Goal: Task Accomplishment & Management: Use online tool/utility

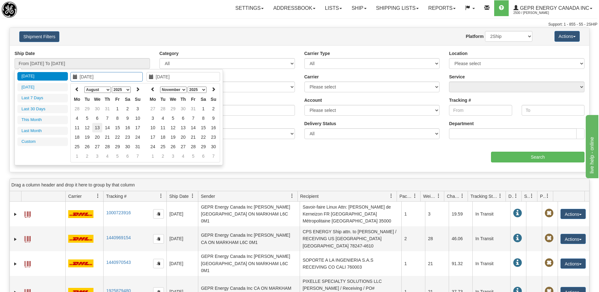
type input "08/13/2025"
click at [98, 130] on td "13" at bounding box center [97, 127] width 10 height 9
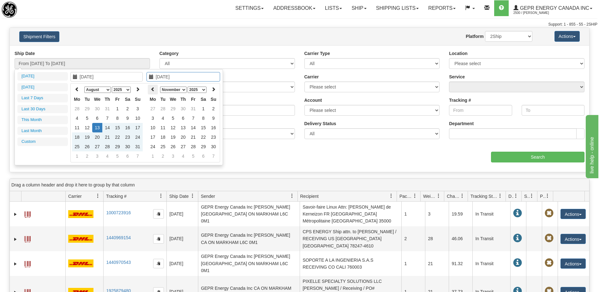
click at [154, 92] on th at bounding box center [153, 90] width 10 height 10
type input "08/13/2025"
click at [174, 129] on td "13" at bounding box center [173, 127] width 10 height 9
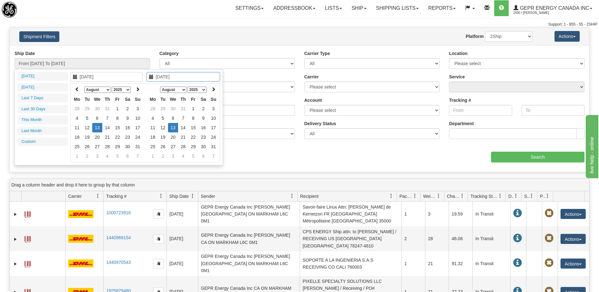
type input "From 08/13/2025 To 08/13/2025"
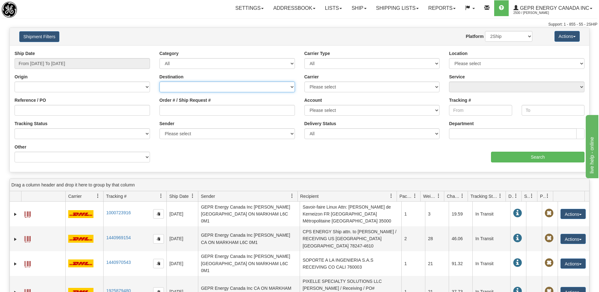
click at [193, 90] on select "Canada United States Mexico Puerto Rico Romania Australia New Zealand SouthAfri…" at bounding box center [226, 86] width 135 height 11
select select "US"
click at [159, 81] on select "Canada United States Mexico Puerto Rico Romania Australia New Zealand SouthAfri…" at bounding box center [226, 86] width 135 height 11
click at [498, 160] on input "Search" at bounding box center [537, 156] width 93 height 11
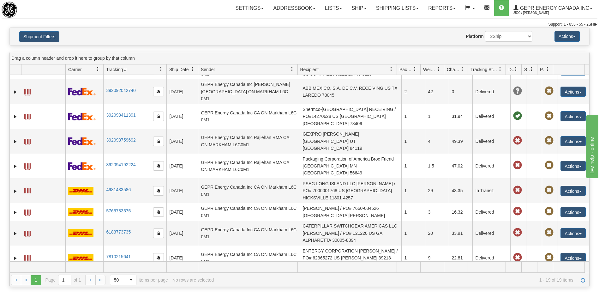
scroll to position [213, 0]
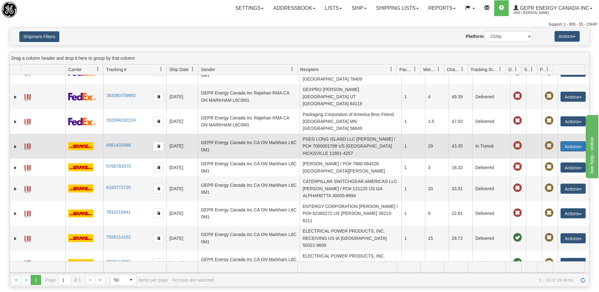
click at [566, 141] on button "Actions" at bounding box center [572, 146] width 25 height 10
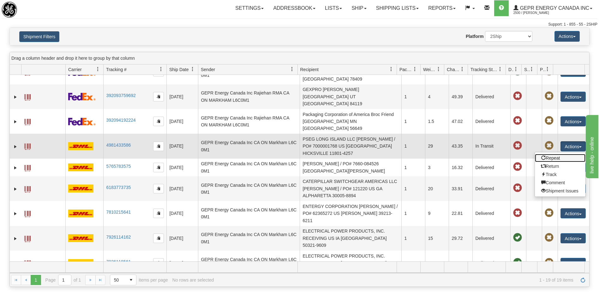
click at [554, 154] on link "Repeat" at bounding box center [560, 158] width 50 height 8
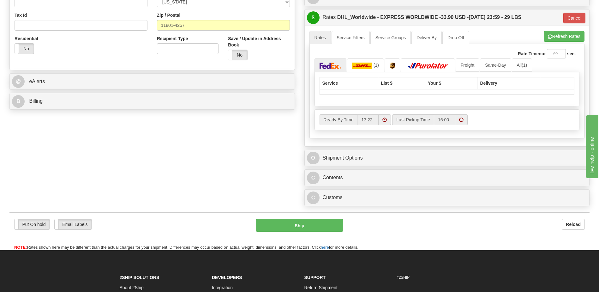
scroll to position [221, 0]
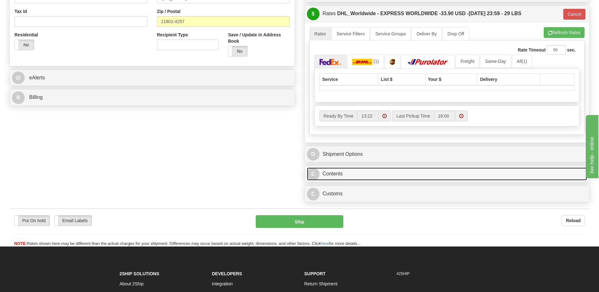
drag, startPoint x: 352, startPoint y: 176, endPoint x: 432, endPoint y: 205, distance: 85.7
click at [352, 176] on link "C Contents" at bounding box center [447, 173] width 280 height 13
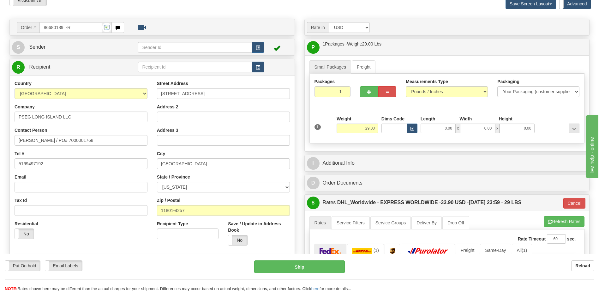
scroll to position [32, 0]
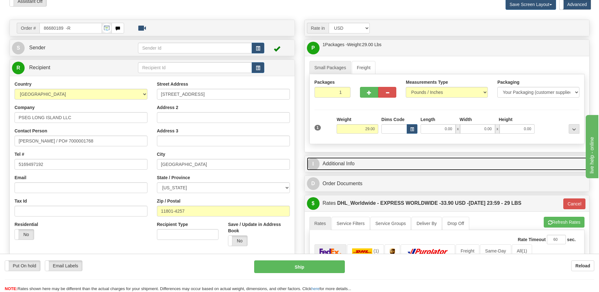
click at [399, 165] on link "I Additional Info" at bounding box center [447, 163] width 280 height 13
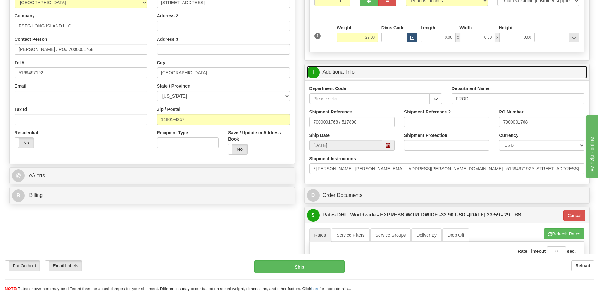
scroll to position [158, 0]
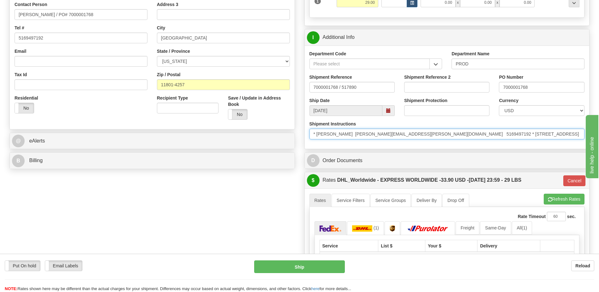
click at [417, 136] on input "* Tanya Watson Tanya.Watson@PSEG.com 5169497192 * 175 East Old Country Road * H…" at bounding box center [446, 133] width 275 height 11
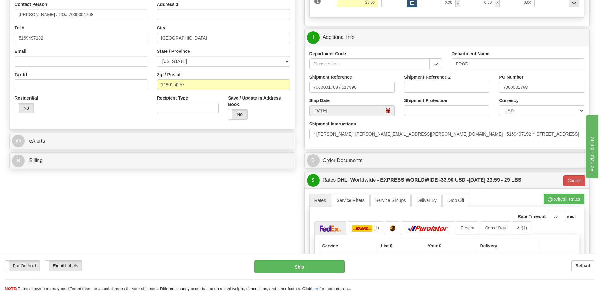
click at [212, 210] on div "Order # 86680189 -R S Sender" at bounding box center [299, 209] width 589 height 633
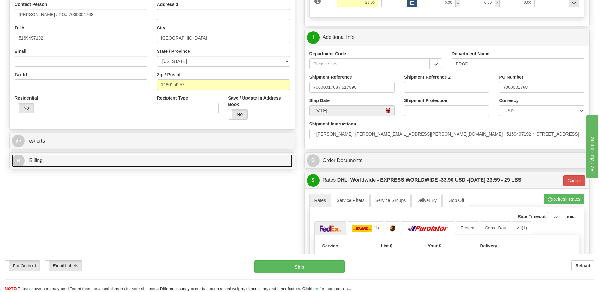
click at [95, 161] on link "B Billing" at bounding box center [152, 160] width 280 height 13
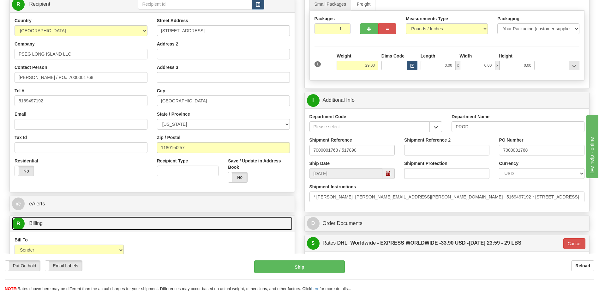
scroll to position [95, 0]
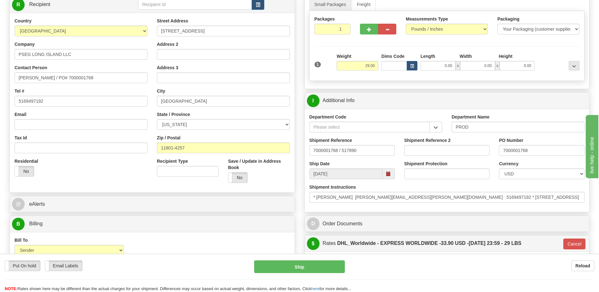
click at [116, 172] on div "Residential Yes No" at bounding box center [81, 169] width 142 height 23
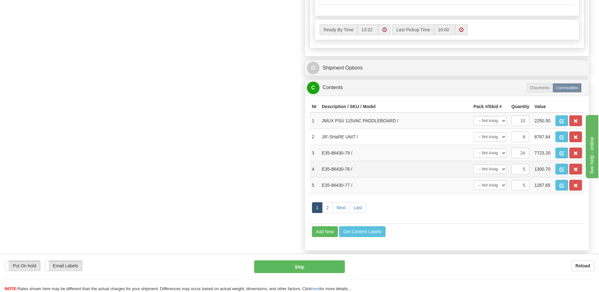
scroll to position [442, 0]
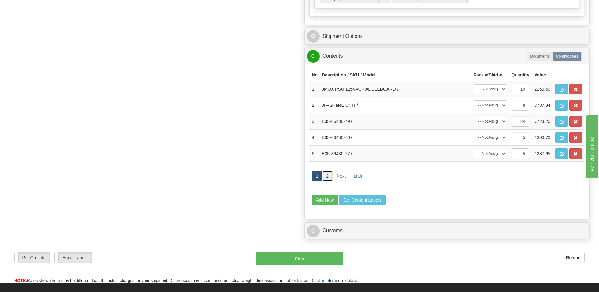
click at [327, 176] on link "2" at bounding box center [327, 175] width 11 height 11
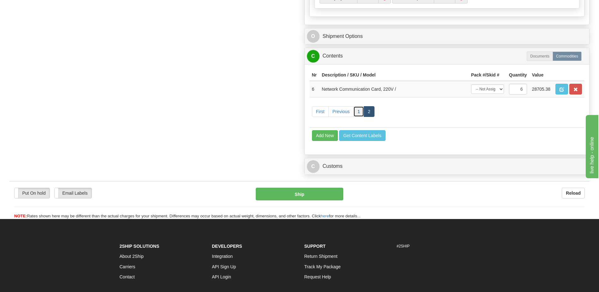
click at [357, 113] on link "1" at bounding box center [358, 111] width 11 height 11
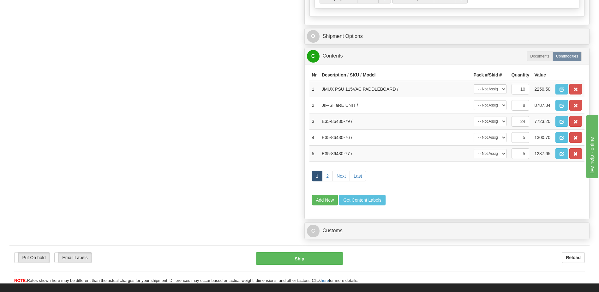
drag, startPoint x: 148, startPoint y: 184, endPoint x: 158, endPoint y: 170, distance: 17.4
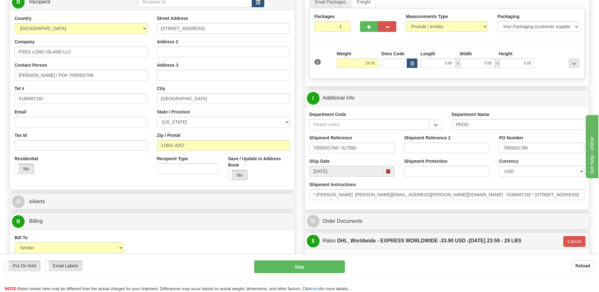
scroll to position [95, 0]
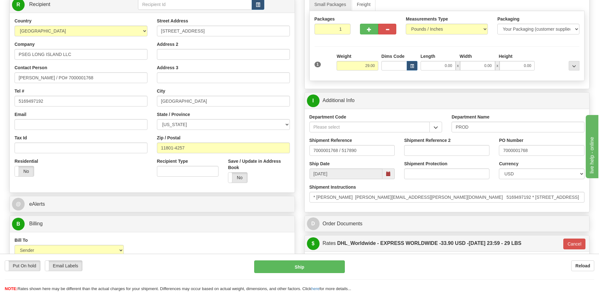
click at [110, 173] on div "Residential Yes No" at bounding box center [81, 169] width 142 height 23
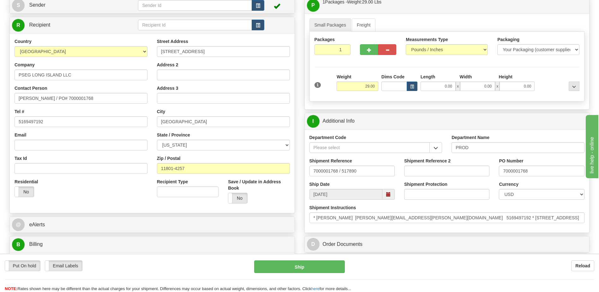
scroll to position [63, 0]
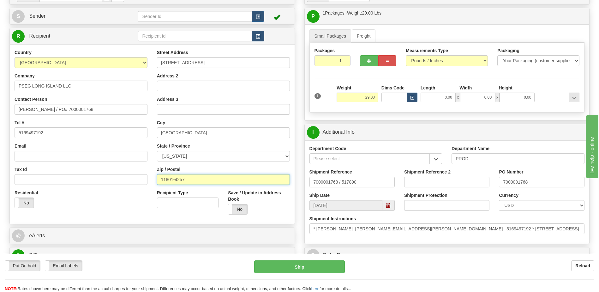
click at [165, 180] on input "11801-4257" at bounding box center [223, 179] width 133 height 11
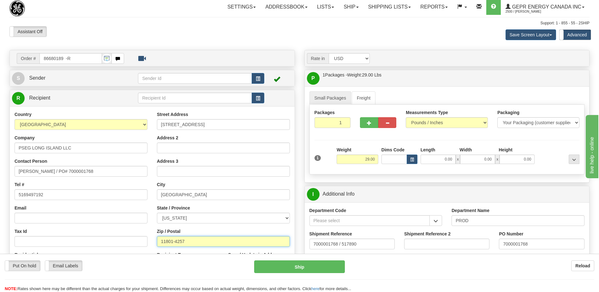
scroll to position [0, 0]
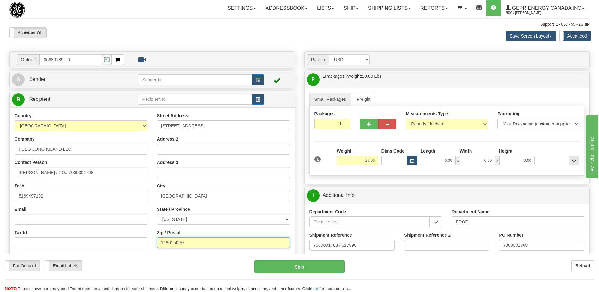
click at [164, 242] on input "11801-4257" at bounding box center [223, 242] width 133 height 11
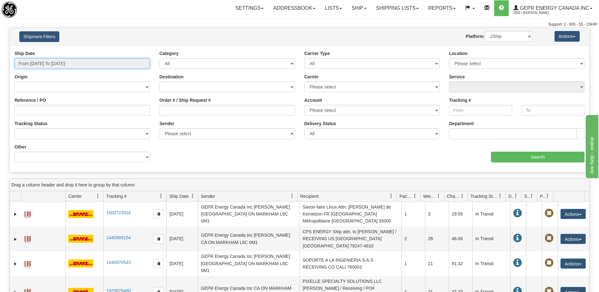
type input "[DATE]"
click at [86, 66] on input "From 10/06/2025 To 10/07/2025" at bounding box center [82, 63] width 135 height 11
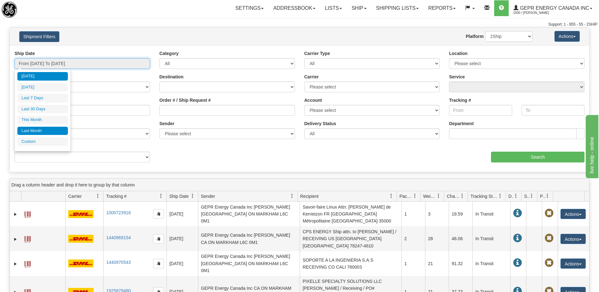
type input "10/01/2025"
type input "10/31/2025"
type input "09/01/2025"
type input "09/30/2025"
type input "[DATE]"
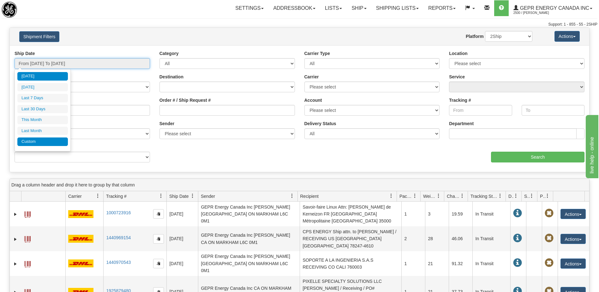
type input "[DATE]"
click at [46, 143] on li "Custom" at bounding box center [42, 141] width 50 height 9
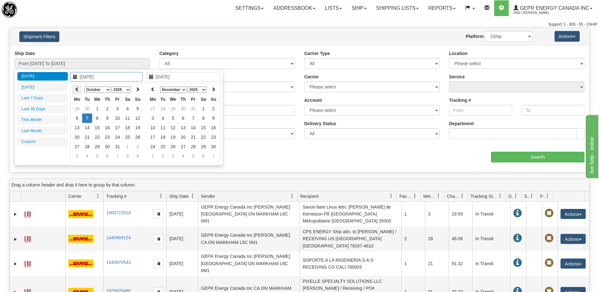
click at [78, 90] on icon at bounding box center [77, 89] width 4 height 4
type input "08/27/2025"
drag, startPoint x: 100, startPoint y: 148, endPoint x: 145, endPoint y: 130, distance: 48.9
click at [100, 148] on td "27" at bounding box center [97, 146] width 10 height 9
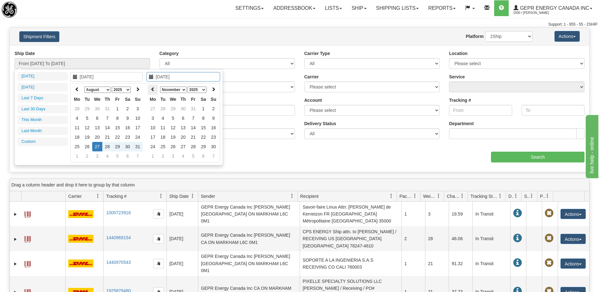
click at [154, 89] on icon at bounding box center [153, 89] width 4 height 4
type input "10/06/2025"
click at [154, 120] on td "6" at bounding box center [153, 117] width 10 height 9
type input "From 08/27/2025 To 10/06/2025"
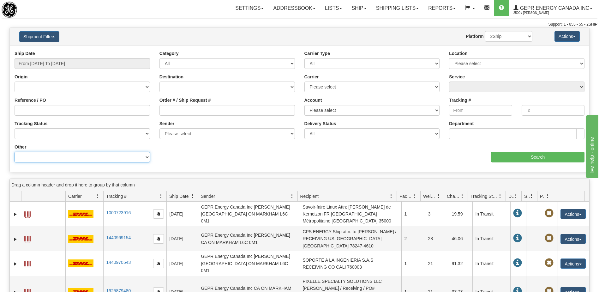
click at [119, 158] on select "Billing Account # Billing Type BOL # (LTL) Commodity Or Documents Consolidation…" at bounding box center [82, 156] width 135 height 11
select select "Recipient_ZIP"
click at [15, 151] on select "Billing Account # Billing Type BOL # (LTL) Commodity Or Documents Consolidation…" at bounding box center [82, 156] width 135 height 11
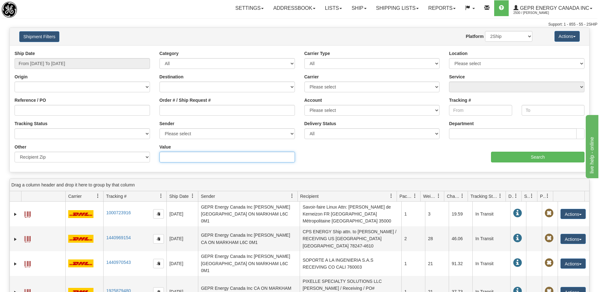
click at [181, 156] on input "Value" at bounding box center [226, 156] width 135 height 11
paste input "11801"
type input "11801"
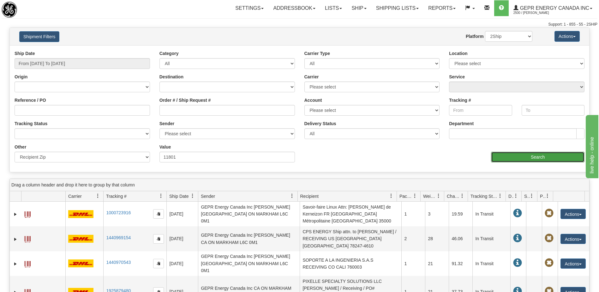
click at [516, 158] on input "Search" at bounding box center [537, 156] width 93 height 11
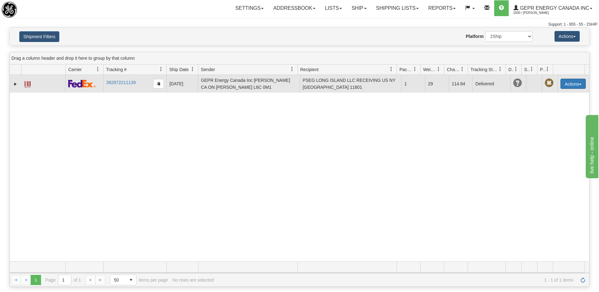
click at [560, 84] on button "Actions" at bounding box center [572, 84] width 25 height 10
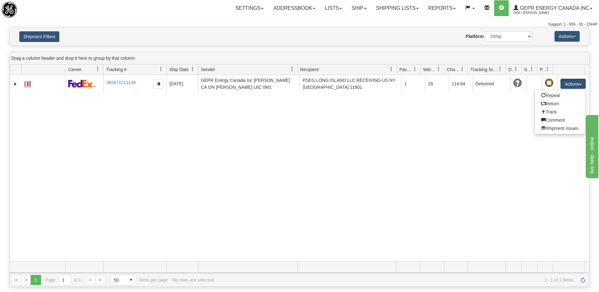
click at [525, 163] on div "31575945 2500 392872211139 09/04/2025 09/04/2025 04:22:06 PM GEPR Energy Canada…" at bounding box center [299, 168] width 579 height 186
click at [137, 99] on div "31575945 2500 392872211139 09/04/2025 09/04/2025 04:22:06 PM GEPR Energy Canada…" at bounding box center [299, 168] width 579 height 186
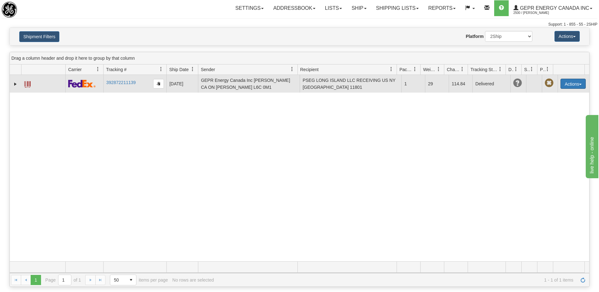
click at [565, 81] on button "Actions" at bounding box center [572, 84] width 25 height 10
click at [547, 97] on link "Repeat" at bounding box center [560, 95] width 50 height 8
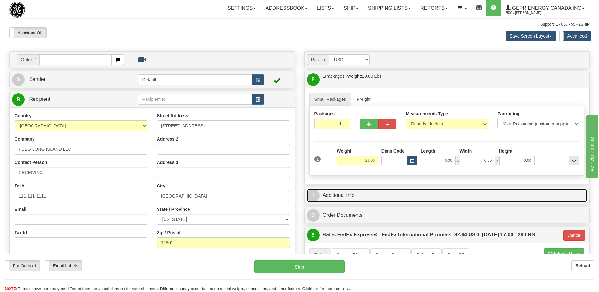
click at [394, 198] on link "I Additional Info" at bounding box center [447, 195] width 280 height 13
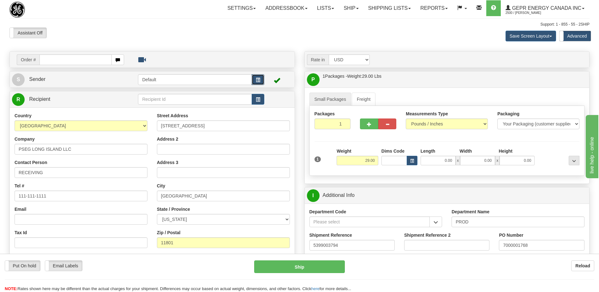
click at [260, 80] on button "button" at bounding box center [258, 79] width 13 height 11
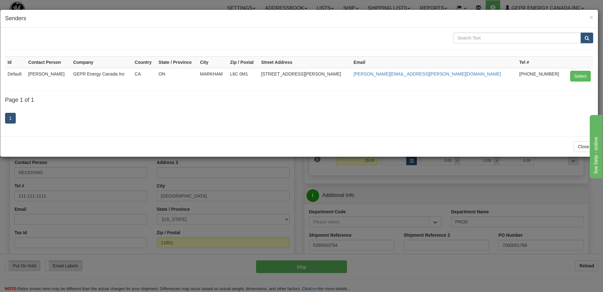
click at [494, 188] on div "× Senders Id Contact Person Company Country State / Province City Zip / Postal …" at bounding box center [301, 146] width 603 height 292
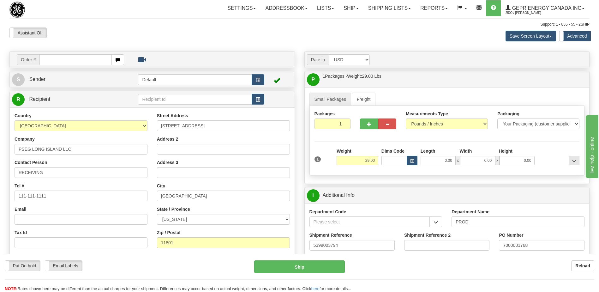
click at [238, 42] on div "Assistant On Assistant Off Do a return Do a return Previous Next Save Screen La…" at bounding box center [299, 35] width 589 height 17
click at [233, 29] on div "Assistant On Assistant Off Do a return Do a return" at bounding box center [128, 32] width 246 height 11
drag, startPoint x: 86, startPoint y: 24, endPoint x: 159, endPoint y: 0, distance: 76.9
click at [86, 23] on div "Support: 1 - 855 - 55 - 2SHIP" at bounding box center [299, 24] width 580 height 5
click at [342, 13] on link "Ship" at bounding box center [351, 8] width 24 height 16
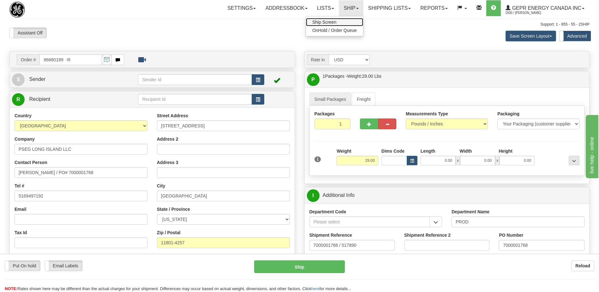
click at [326, 25] on link "Ship Screen" at bounding box center [334, 22] width 57 height 8
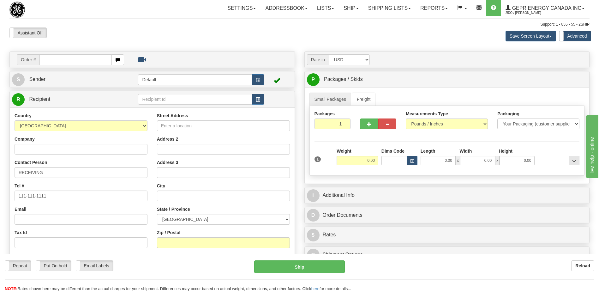
click at [202, 37] on div "Assistant On Assistant Off Do a return Do a return" at bounding box center [128, 32] width 246 height 11
click at [27, 147] on input "Company" at bounding box center [81, 149] width 133 height 11
paste input "TradeLink"
type input "TradeLink"
click at [47, 132] on div "Country AFGHANISTAN ALAND ISLANDS ALBANIA ALGERIA AMERICAN SAMOA ANDORRA ANGOLA…" at bounding box center [81, 193] width 142 height 163
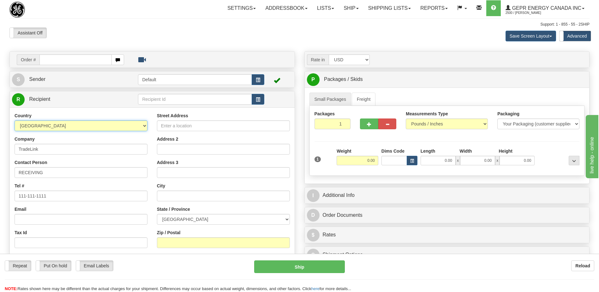
click at [52, 124] on select "AFGHANISTAN ALAND ISLANDS ALBANIA ALGERIA AMERICAN SAMOA ANDORRA ANGOLA ANGUILL…" at bounding box center [81, 125] width 133 height 11
select select "US"
click at [15, 120] on select "AFGHANISTAN ALAND ISLANDS ALBANIA ALGERIA AMERICAN SAMOA ANDORRA ANGOLA ANGUILL…" at bounding box center [81, 125] width 133 height 11
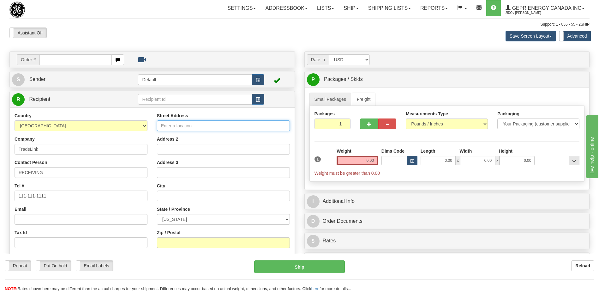
click at [178, 122] on input "Street Address" at bounding box center [223, 125] width 133 height 11
paste input "13710 lH35 Frontage Road"
type input "13710 lH35 Frontage Road"
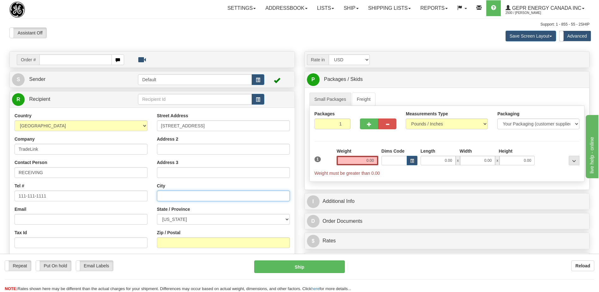
click at [172, 196] on input "text" at bounding box center [223, 195] width 133 height 11
paste input "78045"
type input "78045"
click at [174, 32] on div "Assistant On Assistant Off Do a return Do a return" at bounding box center [128, 32] width 246 height 11
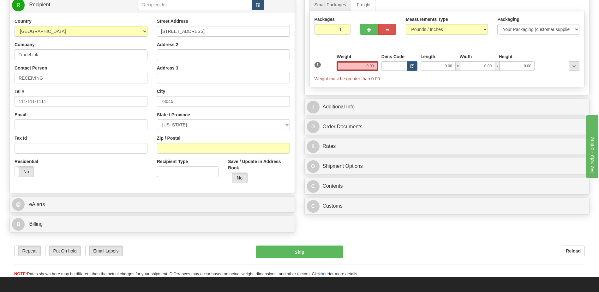
scroll to position [95, 0]
click at [117, 168] on div "Residential Yes No" at bounding box center [81, 169] width 142 height 23
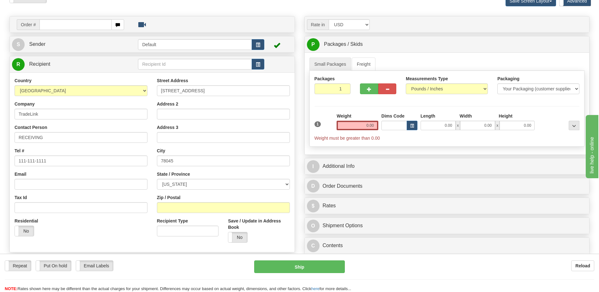
scroll to position [0, 0]
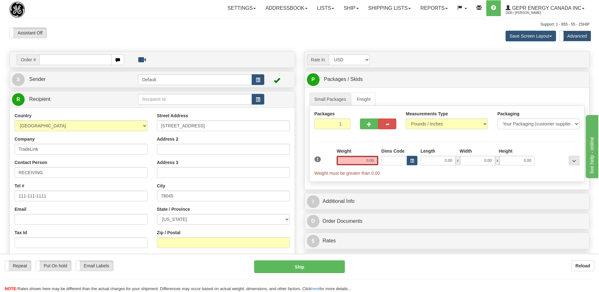
click at [181, 41] on div "Assistant On Assistant Off Do a return Do a return Previous Next Save Screen La…" at bounding box center [299, 35] width 589 height 17
click at [181, 198] on input "78045" at bounding box center [223, 195] width 133 height 11
click at [253, 219] on select "ALABAMA ALASKA ARIZONA ARKANSAS Armed Forces America Armed Forces Europe Armed …" at bounding box center [223, 219] width 133 height 11
drag, startPoint x: 185, startPoint y: 197, endPoint x: 165, endPoint y: 195, distance: 20.0
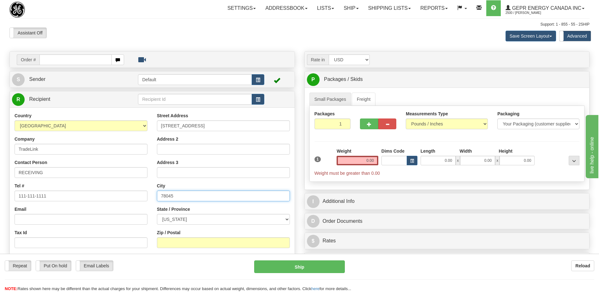
click at [165, 195] on input "78045" at bounding box center [223, 195] width 133 height 11
click at [169, 195] on input "78045" at bounding box center [223, 195] width 133 height 11
drag, startPoint x: 176, startPoint y: 195, endPoint x: 157, endPoint y: 194, distance: 18.7
click at [157, 194] on input "78045" at bounding box center [223, 195] width 133 height 11
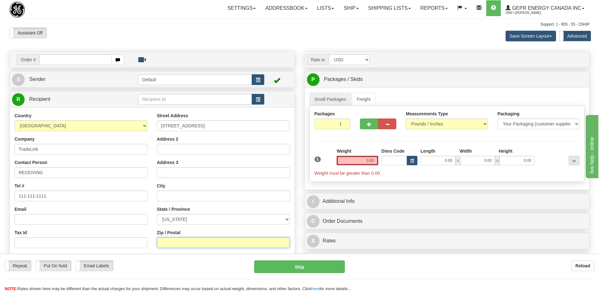
click at [167, 244] on input "Zip / Postal" at bounding box center [223, 242] width 133 height 11
paste input "78045"
type input "78045"
click at [194, 23] on div "Support: 1 - 855 - 55 - 2SHIP" at bounding box center [299, 24] width 580 height 5
type input "LAREDO"
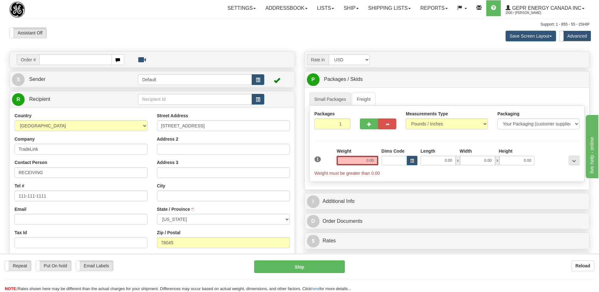
select select "TX"
click at [364, 158] on input "0.00" at bounding box center [357, 160] width 42 height 9
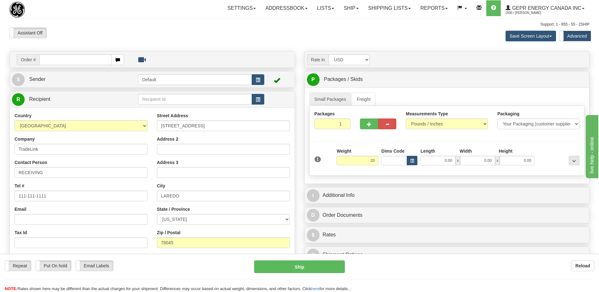
type input "20.00"
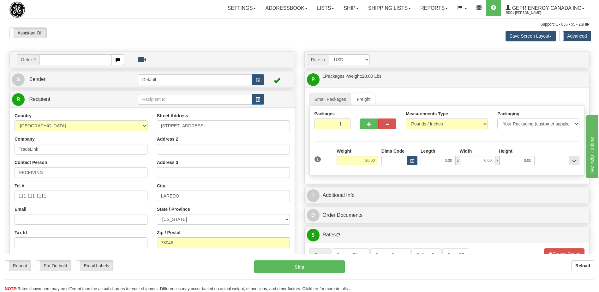
click at [266, 39] on div "Assistant On Assistant Off Do a return Do a return Previous Next Save Screen La…" at bounding box center [299, 35] width 589 height 17
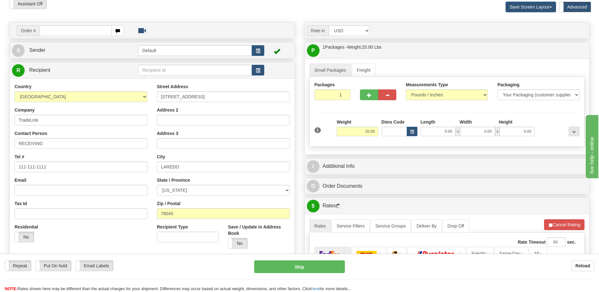
scroll to position [158, 0]
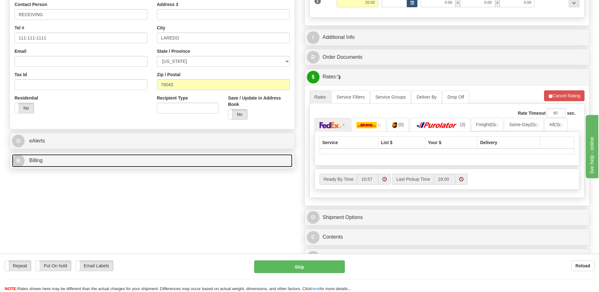
click at [126, 161] on link "B Billing" at bounding box center [152, 160] width 280 height 13
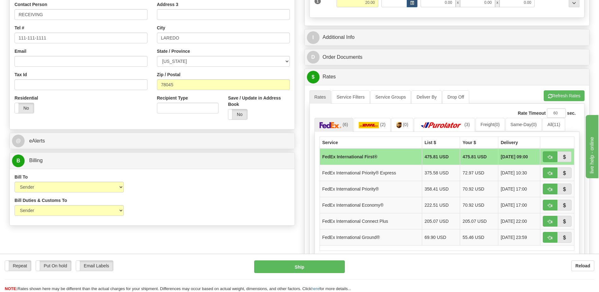
drag, startPoint x: 207, startPoint y: 210, endPoint x: 279, endPoint y: 158, distance: 88.2
click at [207, 210] on div "Bill Duties & Customs To Sender Recipient Third Party UPS Split Duty VAT Indica…" at bounding box center [152, 208] width 285 height 23
drag, startPoint x: 222, startPoint y: 212, endPoint x: 228, endPoint y: 210, distance: 7.4
click at [222, 212] on div "Bill Duties & Customs To Sender Recipient Third Party UPS Split Duty VAT Indica…" at bounding box center [152, 208] width 285 height 23
click at [125, 123] on div "Country AFGHANISTAN ALAND ISLANDS ALBANIA ALGERIA AMERICAN SAMOA ANDORRA ANGOLA…" at bounding box center [152, 40] width 285 height 170
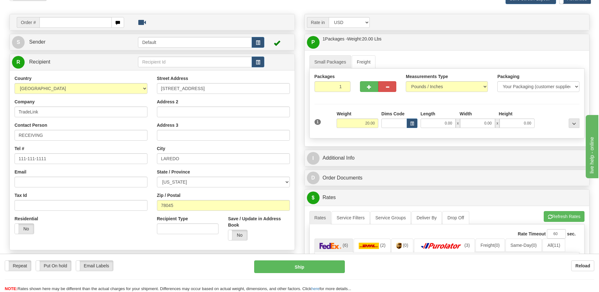
scroll to position [0, 0]
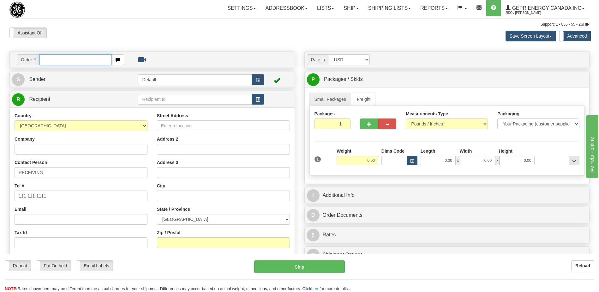
click at [56, 61] on input "text" at bounding box center [75, 59] width 72 height 11
paste input "0086707145"
click at [51, 59] on input "0086707145" at bounding box center [75, 59] width 72 height 11
type input "86707145"
click at [107, 44] on body "Training Course Close Toggle navigation Settings Shipping Preferences New Recip…" at bounding box center [299, 146] width 599 height 292
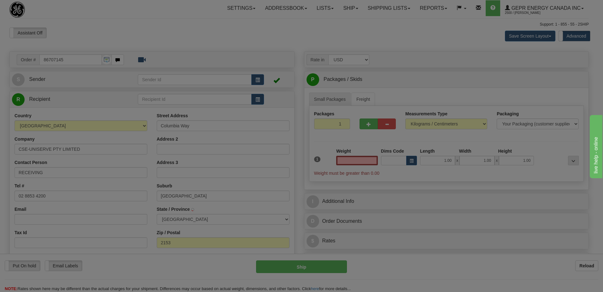
select select
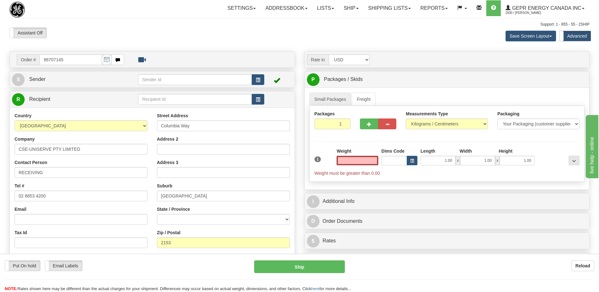
type input "0.00"
click at [198, 45] on div "Toggle navigation Settings Shipping Preferences Fields Preferences New" at bounding box center [299, 181] width 599 height 362
click at [108, 211] on div "Email" at bounding box center [81, 215] width 133 height 19
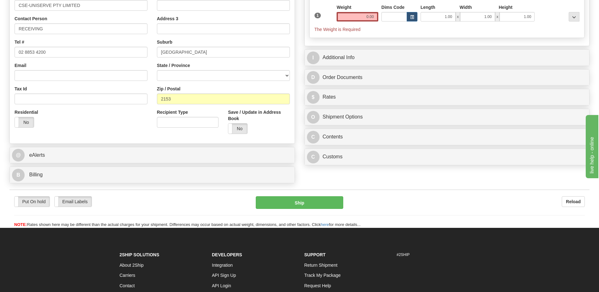
scroll to position [158, 0]
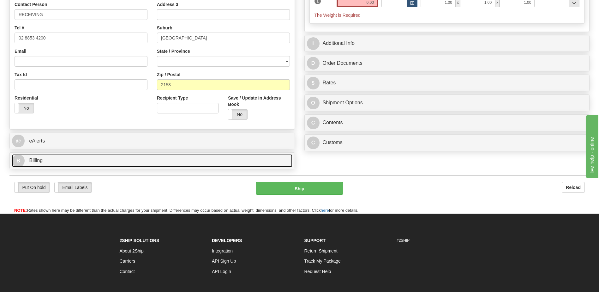
click at [51, 161] on link "B Billing" at bounding box center [152, 160] width 280 height 13
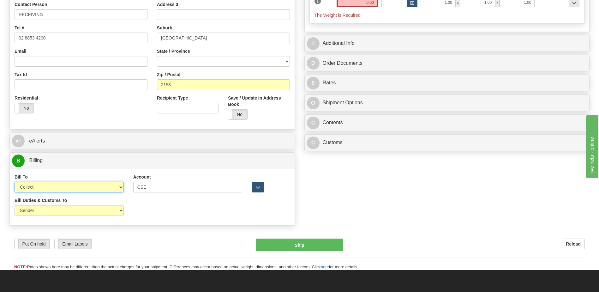
click at [85, 188] on select "Sender Recipient Third Party Collect" at bounding box center [69, 186] width 109 height 11
select select "2"
click at [15, 181] on select "Sender Recipient Third Party Collect" at bounding box center [69, 186] width 109 height 11
click at [91, 211] on select "Sender Recipient Third Party" at bounding box center [69, 210] width 109 height 11
select select "2"
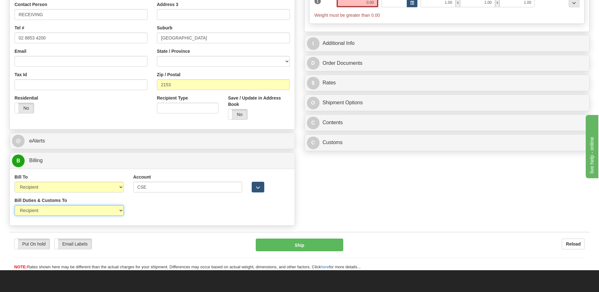
click at [15, 205] on select "Sender Recipient Third Party" at bounding box center [69, 210] width 109 height 11
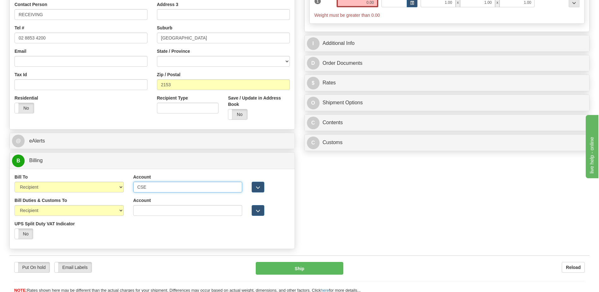
drag, startPoint x: 169, startPoint y: 186, endPoint x: 63, endPoint y: 179, distance: 105.6
click at [63, 179] on div "Bill To Sender Recipient Third Party Collect Account CSE 3rd Party Account List…" at bounding box center [152, 185] width 285 height 23
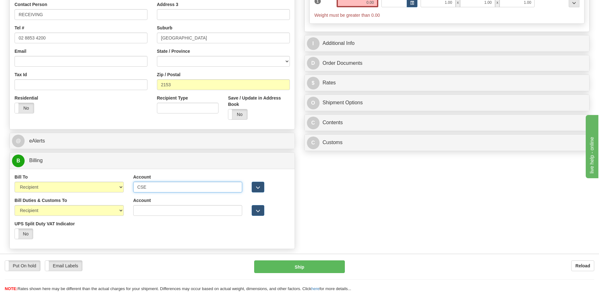
paste input "962 612 323"
click at [156, 187] on input "962 612 323" at bounding box center [187, 186] width 109 height 11
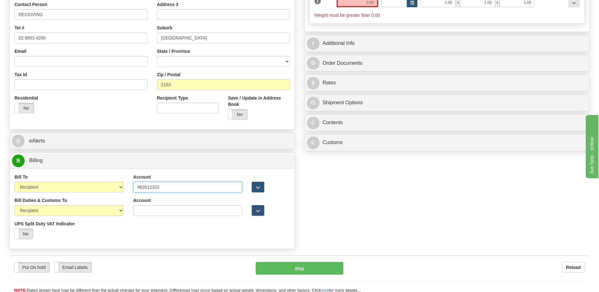
type input "962612323"
click at [363, 202] on div "Order # 86707145 S Sender" at bounding box center [299, 72] width 589 height 359
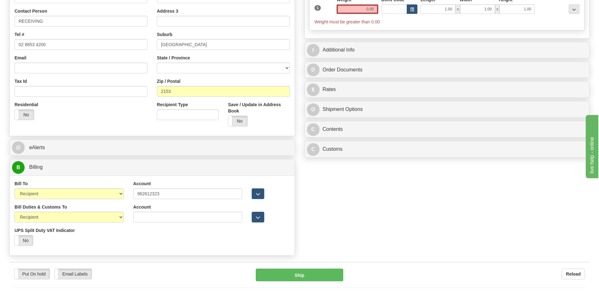
scroll to position [126, 0]
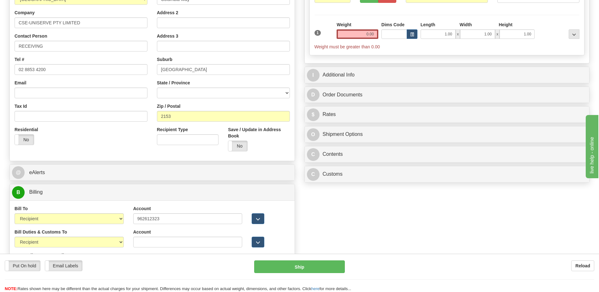
click at [101, 138] on div "Residential Yes No" at bounding box center [81, 137] width 142 height 23
click at [182, 95] on select "Australian Capital Territory New South Wales Northern Territory Queensland Sout…" at bounding box center [223, 92] width 133 height 11
select select "NSW"
click at [157, 87] on select "Australian Capital Territory New South Wales Northern Territory Queensland Sout…" at bounding box center [223, 92] width 133 height 11
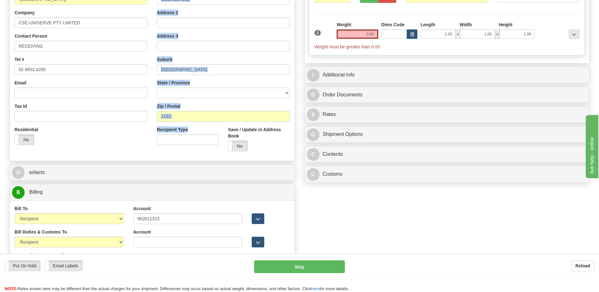
click at [151, 136] on div "Country AFGHANISTAN ALAND ISLANDS ALBANIA ALGERIA AMERICAN SAMOA ANDORRA ANGOLA…" at bounding box center [152, 71] width 285 height 170
drag, startPoint x: 151, startPoint y: 136, endPoint x: 129, endPoint y: 146, distance: 24.3
click at [119, 145] on div "Residential Yes No" at bounding box center [81, 137] width 142 height 23
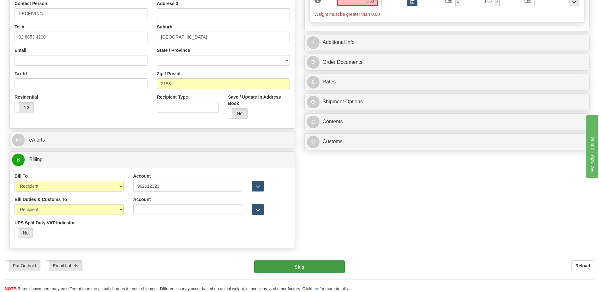
scroll to position [252, 0]
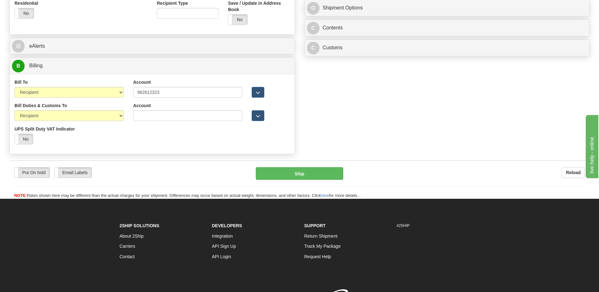
click at [145, 145] on div "Bill Duties & Customs To Sender Recipient Third Party UPS Split Duty VAT Indica…" at bounding box center [152, 125] width 285 height 47
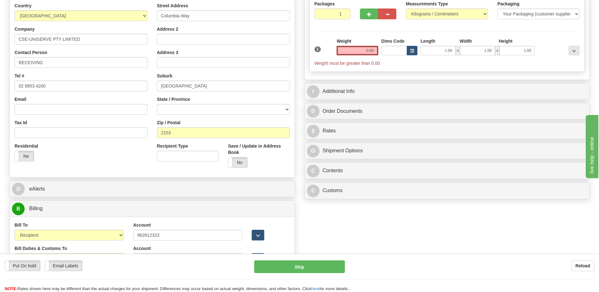
scroll to position [95, 0]
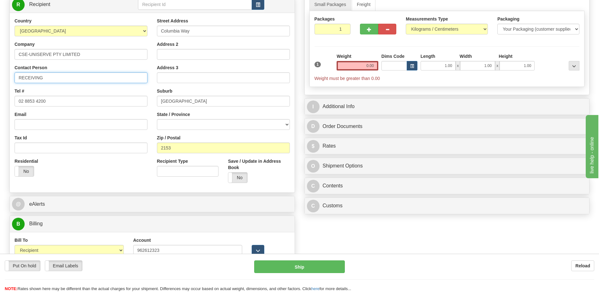
drag, startPoint x: 56, startPoint y: 81, endPoint x: -1, endPoint y: 74, distance: 57.6
click at [0, 74] on html "Training Course Close Toggle navigation Settings Shipping Preferences New Sende…" at bounding box center [299, 51] width 599 height 292
paste input "Attn: Ms. Amanda Ramadan"
type input "Attn: Ms. Amanda Ramadan"
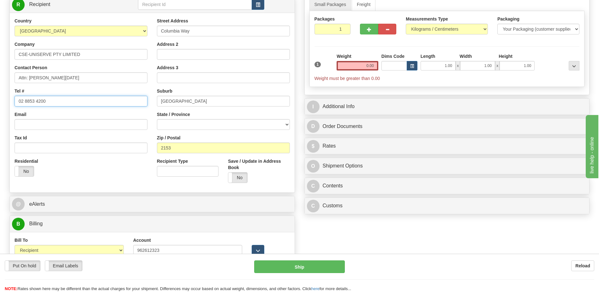
drag, startPoint x: 57, startPoint y: 99, endPoint x: 0, endPoint y: 103, distance: 57.3
click at [0, 103] on html "Training Course Close Toggle navigation Settings Shipping Preferences New Sende…" at bounding box center [299, 51] width 599 height 292
paste input "+61-2-8853-"
type input "+61-2-8853-4200"
drag, startPoint x: 94, startPoint y: 173, endPoint x: 100, endPoint y: 172, distance: 5.5
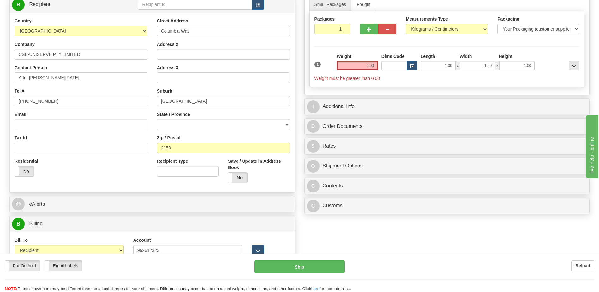
click at [95, 173] on div "Residential Yes No" at bounding box center [81, 169] width 142 height 23
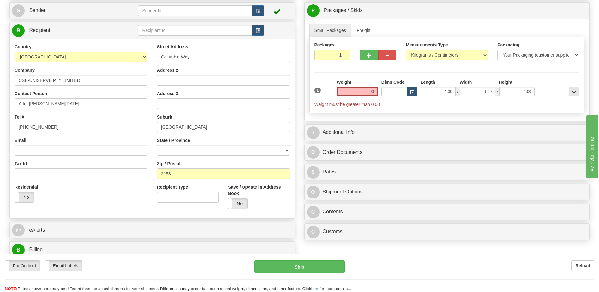
scroll to position [32, 0]
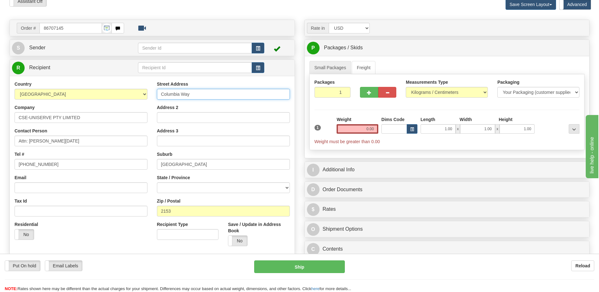
click at [161, 97] on input "Columbia Way" at bounding box center [223, 94] width 133 height 11
click at [116, 179] on div "Email" at bounding box center [81, 183] width 133 height 19
click at [165, 95] on input "10Columbia Way" at bounding box center [223, 94] width 133 height 11
type input "10 Columbia Way"
click at [258, 49] on span "button" at bounding box center [258, 48] width 4 height 4
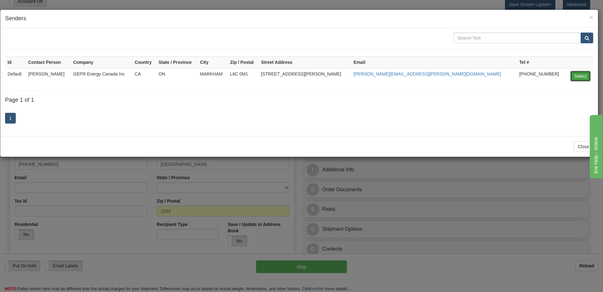
click at [573, 75] on button "Select" at bounding box center [581, 76] width 21 height 11
type input "Default"
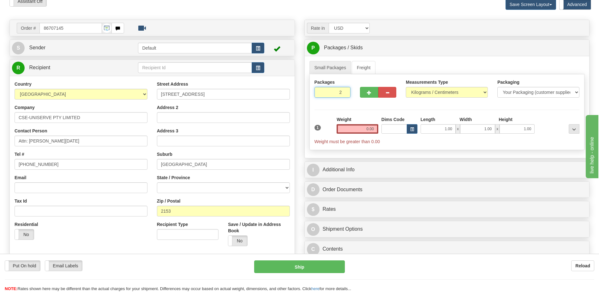
type input "2"
click at [343, 91] on input "2" at bounding box center [332, 92] width 36 height 11
click at [433, 90] on select "Pounds / Inches Kilograms / Centimeters" at bounding box center [447, 92] width 82 height 11
select select "0"
click at [406, 87] on select "Pounds / Inches Kilograms / Centimeters" at bounding box center [447, 92] width 82 height 11
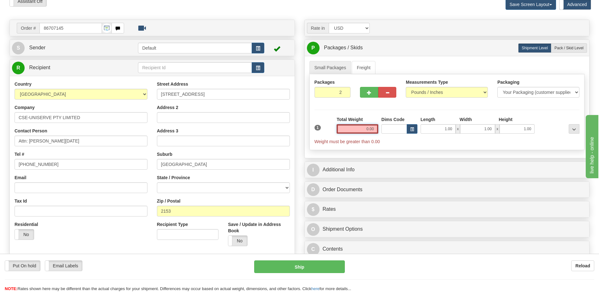
click at [372, 131] on input "0.00" at bounding box center [357, 128] width 42 height 9
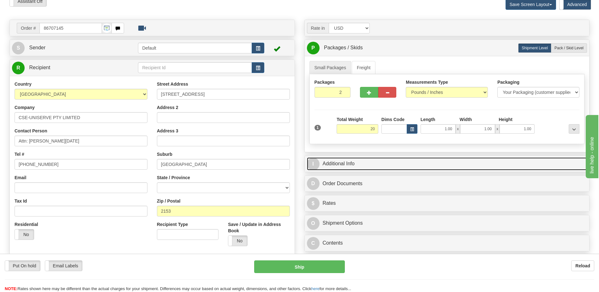
type input "20.00"
click at [380, 165] on link "I Additional Info" at bounding box center [447, 163] width 280 height 13
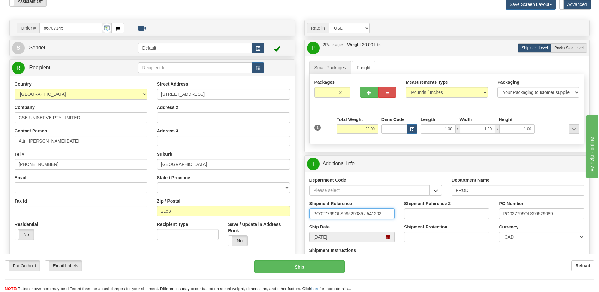
drag, startPoint x: 387, startPoint y: 213, endPoint x: 157, endPoint y: 177, distance: 232.3
click at [158, 20] on div "Order # 86707145" at bounding box center [299, 20] width 589 height 0
type input "5399006150"
drag, startPoint x: 566, startPoint y: 210, endPoint x: 459, endPoint y: 207, distance: 107.0
click at [460, 207] on div "Shipment Reference 5399006150 Shipment Reference 2 PO Number PO027799OLS99529089" at bounding box center [447, 211] width 285 height 23
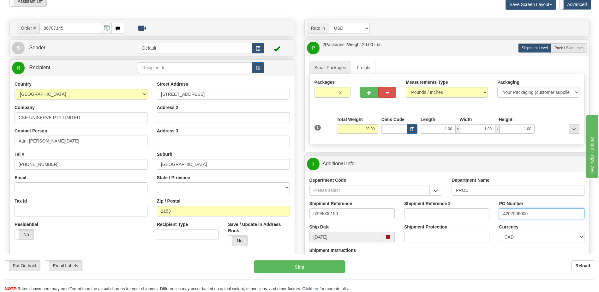
type input "4202006006"
click at [558, 239] on select "CAD USD EUR ZAR RON ANG ARN AUD AUS AWG BBD BFR BGN BHD BMD BND BRC BRL CHP CKZ…" at bounding box center [541, 236] width 85 height 11
select select "1"
click at [499, 231] on select "CAD USD EUR ZAR RON ANG ARN AUD AUS AWG BBD BFR BGN BHD BMD BND BRC BRL CHP CKZ…" at bounding box center [541, 236] width 85 height 11
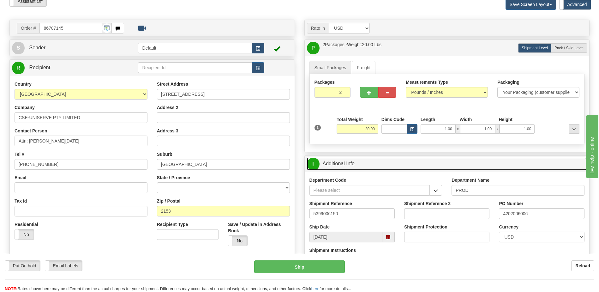
click at [380, 166] on link "I Additional Info" at bounding box center [447, 163] width 280 height 13
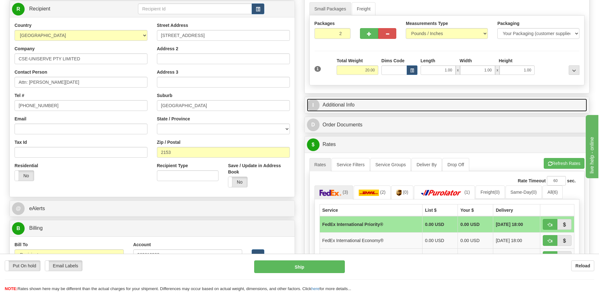
scroll to position [158, 0]
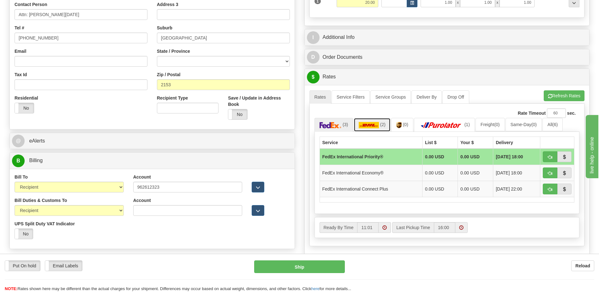
click at [373, 125] on img at bounding box center [369, 125] width 20 height 6
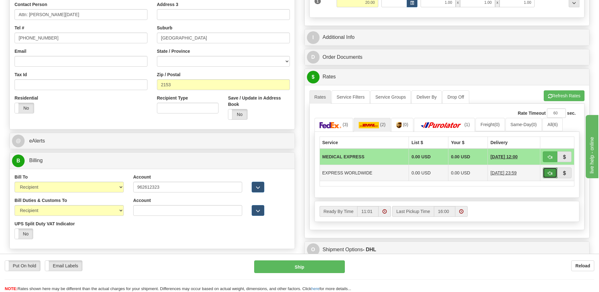
click at [551, 174] on span "button" at bounding box center [550, 173] width 4 height 4
type input "P"
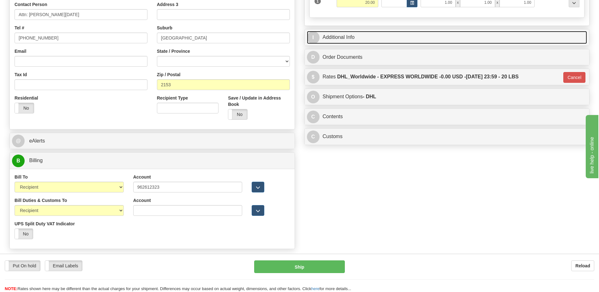
click at [357, 39] on link "I Additional Info" at bounding box center [447, 37] width 280 height 13
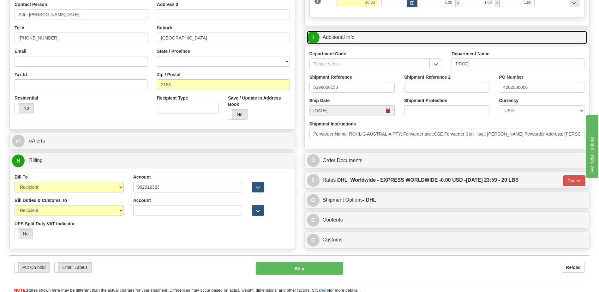
click at [357, 39] on link "I Additional Info" at bounding box center [447, 37] width 280 height 13
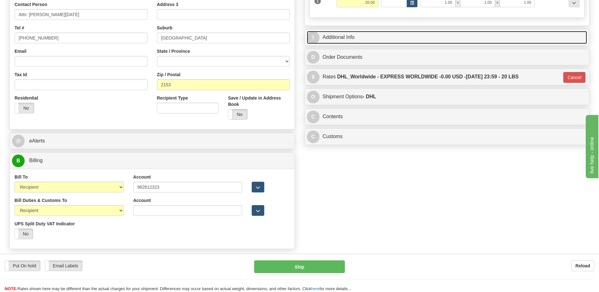
click at [353, 39] on link "I Additional Info" at bounding box center [447, 37] width 280 height 13
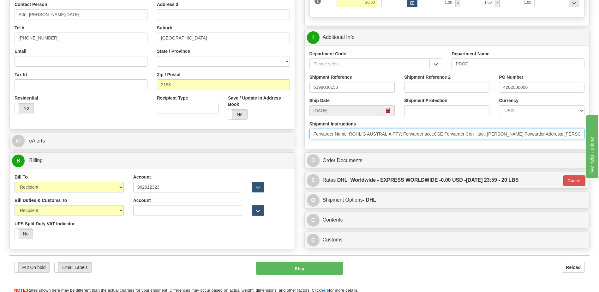
scroll to position [0, 235]
drag, startPoint x: 314, startPoint y: 136, endPoint x: 869, endPoint y: 204, distance: 559.2
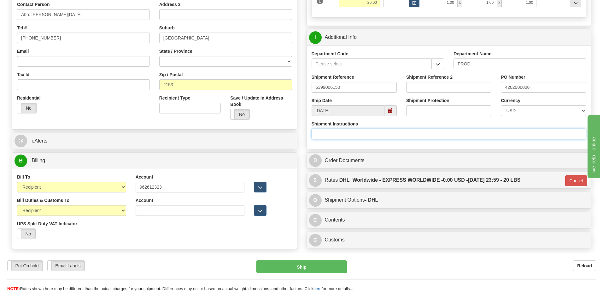
scroll to position [0, 0]
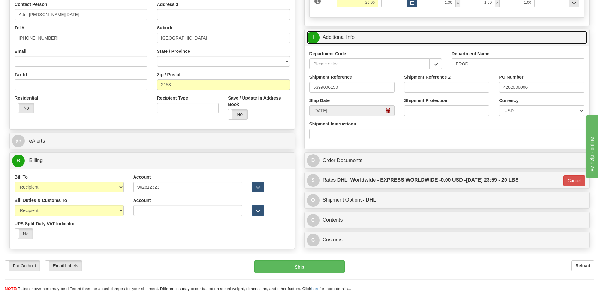
click at [406, 33] on link "I Additional Info" at bounding box center [447, 37] width 280 height 13
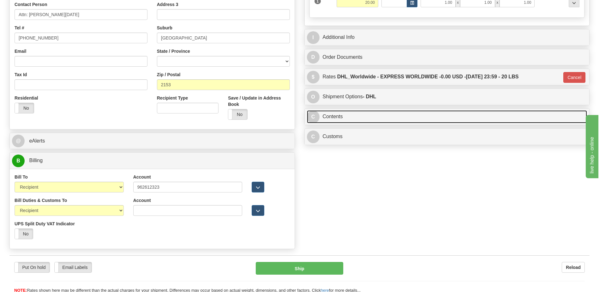
click at [372, 120] on link "C Contents" at bounding box center [447, 116] width 280 height 13
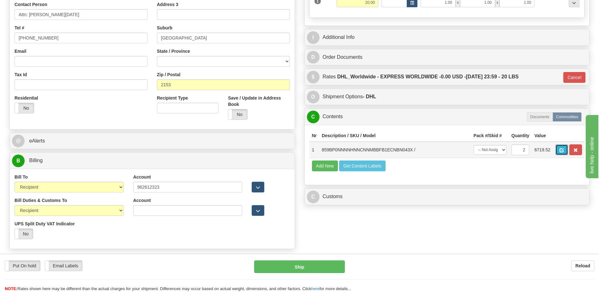
click at [563, 151] on span "button" at bounding box center [561, 150] width 4 height 4
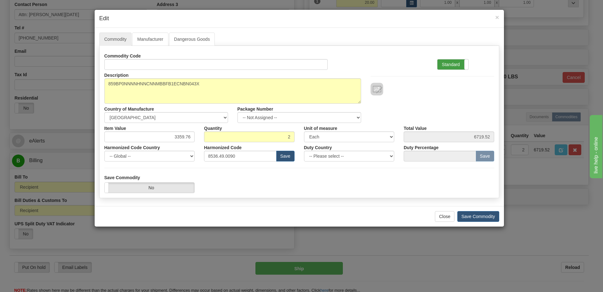
click at [452, 61] on label "Standard" at bounding box center [453, 64] width 31 height 10
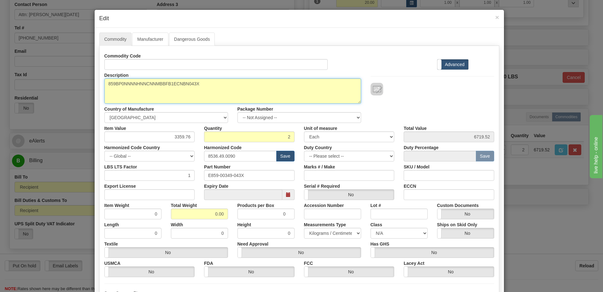
click at [105, 83] on textarea "859BP0NNNNHNNCNNMBBFB1ECNBN043X" at bounding box center [232, 90] width 257 height 25
paste textarea "859 Motor Protection Relay"
type textarea "859 Motor Protection Relay P/N 859BP0NNNNHNNCNNMBBFB1ECNBN043X"
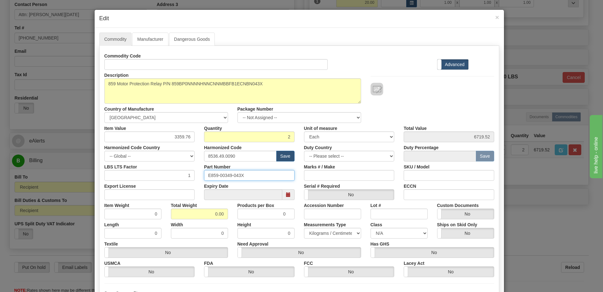
drag, startPoint x: 252, startPoint y: 178, endPoint x: 81, endPoint y: 147, distance: 173.3
click at [95, 145] on div "Commodity Manufacturer Dangerous Goods Commodity Code Standard Advanced Descrip…" at bounding box center [300, 174] width 410 height 293
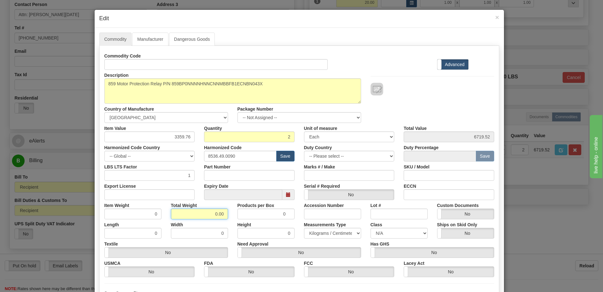
drag, startPoint x: 187, startPoint y: 214, endPoint x: 277, endPoint y: 221, distance: 91.1
click at [277, 221] on div "Commodity Code Standard Advanced Description 859BP0NNNNHNNCNNMBBFB1ECNBN043X Co…" at bounding box center [299, 163] width 390 height 226
click at [219, 213] on input "0.00" at bounding box center [199, 213] width 57 height 11
click at [222, 215] on input "0.00" at bounding box center [199, 213] width 57 height 11
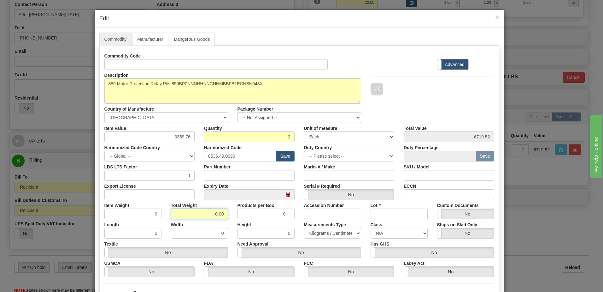
click at [222, 215] on input "0.00" at bounding box center [199, 213] width 57 height 11
type input "2"
type input "1.0000"
click at [128, 217] on input "1.0000" at bounding box center [132, 213] width 57 height 11
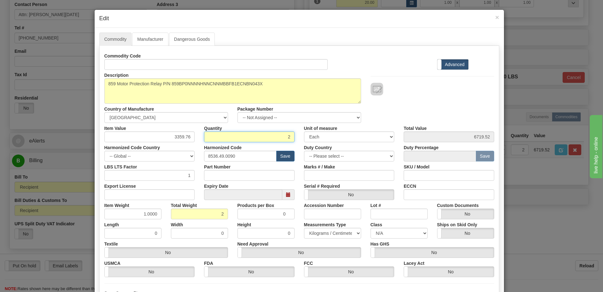
drag, startPoint x: 252, startPoint y: 136, endPoint x: 385, endPoint y: 161, distance: 134.8
click at [252, 136] on input "2" at bounding box center [249, 136] width 91 height 11
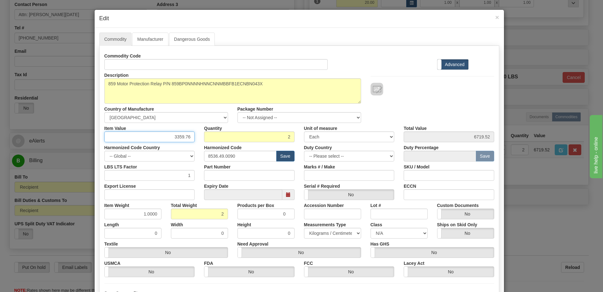
drag, startPoint x: 158, startPoint y: 139, endPoint x: 275, endPoint y: 138, distance: 117.4
click at [275, 138] on div "Item Value 3359.76 Quantity 2 Unit of measure 3 Thousand Square Inches Adjustme…" at bounding box center [300, 132] width 400 height 19
type input "3695.735"
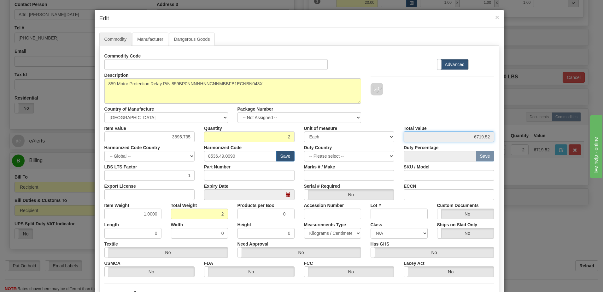
type input "7391.47"
click at [449, 137] on input "7391.47" at bounding box center [449, 136] width 91 height 11
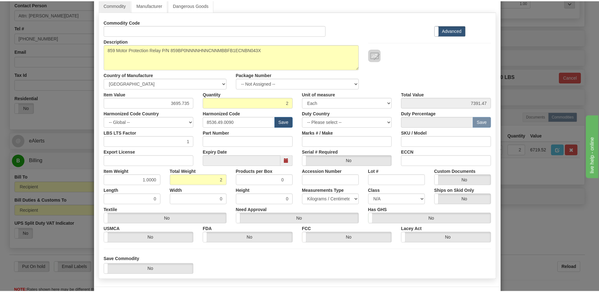
scroll to position [60, 0]
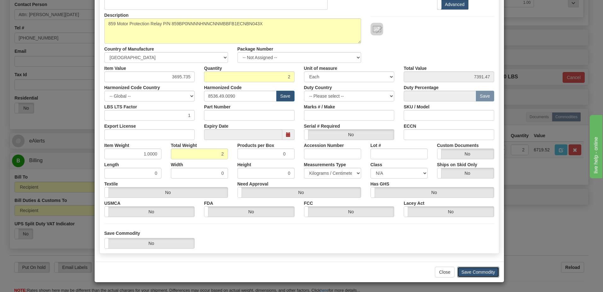
click at [472, 273] on button "Save Commodity" at bounding box center [479, 271] width 42 height 11
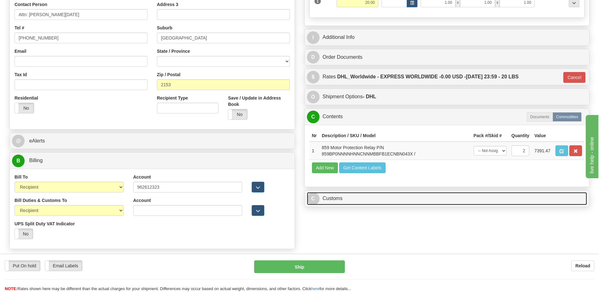
drag, startPoint x: 329, startPoint y: 194, endPoint x: 334, endPoint y: 184, distance: 11.0
click at [329, 194] on link "C Customs" at bounding box center [447, 198] width 280 height 13
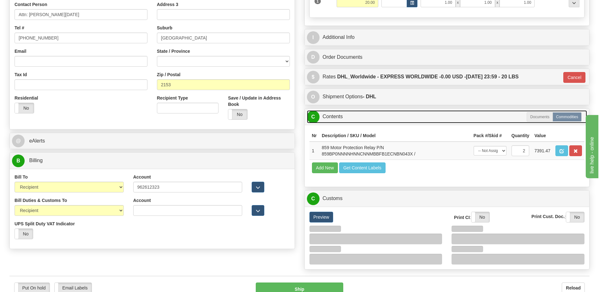
click at [343, 118] on link "C Contents" at bounding box center [447, 116] width 280 height 13
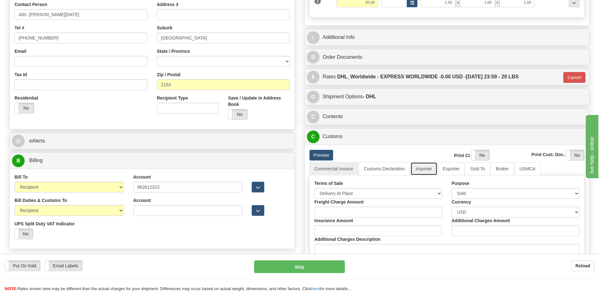
click at [424, 171] on link "Importer" at bounding box center [423, 168] width 27 height 13
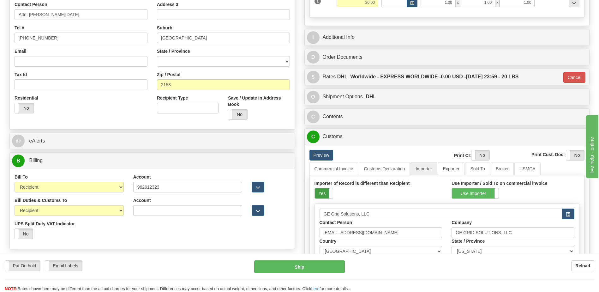
click at [322, 194] on label "Yes" at bounding box center [324, 193] width 18 height 10
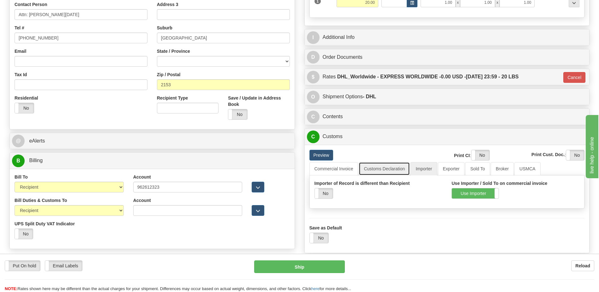
click at [376, 168] on link "Customs Declaration" at bounding box center [384, 168] width 51 height 13
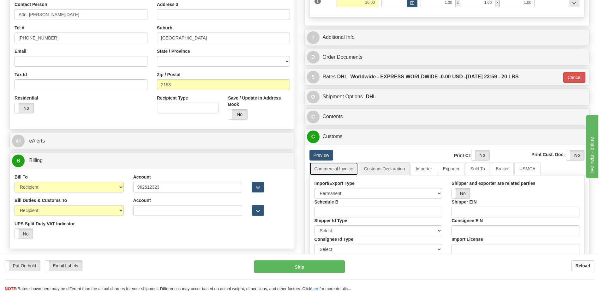
click at [341, 167] on link "Commercial Invoice" at bounding box center [333, 168] width 49 height 13
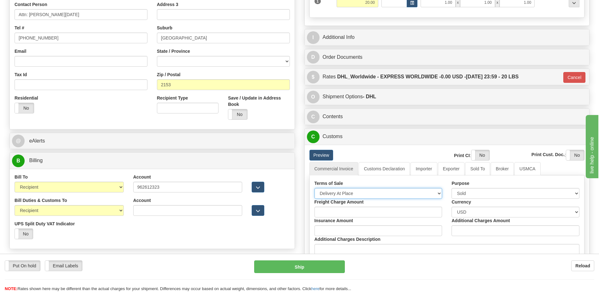
click at [342, 191] on select "Free Carrier Free On Board Ex Works Delivered Duty Unpaid Delivered Duty Paid C…" at bounding box center [378, 193] width 128 height 11
select select "7"
click at [314, 188] on select "Free Carrier Free On Board Ex Works Delivered Duty Unpaid Delivered Duty Paid C…" at bounding box center [378, 193] width 128 height 11
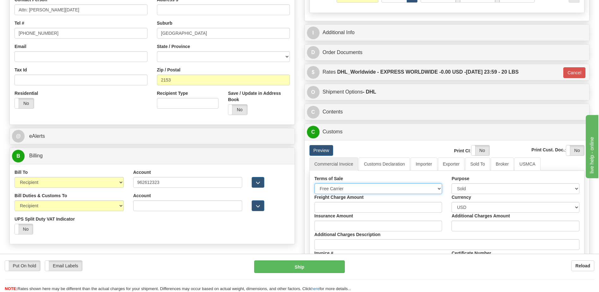
scroll to position [252, 0]
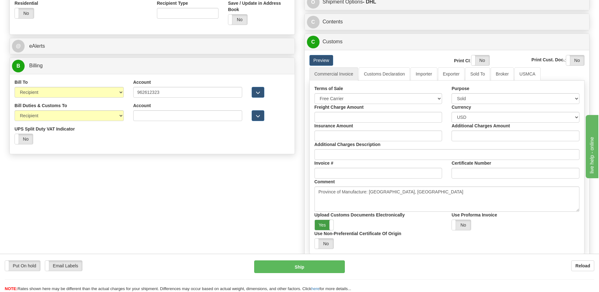
click at [323, 226] on label "Yes" at bounding box center [324, 225] width 19 height 10
click at [481, 61] on label "Yes" at bounding box center [480, 60] width 18 height 10
click at [571, 58] on label "Yes" at bounding box center [575, 60] width 18 height 10
drag, startPoint x: 239, startPoint y: 187, endPoint x: 232, endPoint y: 188, distance: 7.0
click at [238, 188] on div "Order # 86707145 S Sender" at bounding box center [299, 50] width 589 height 502
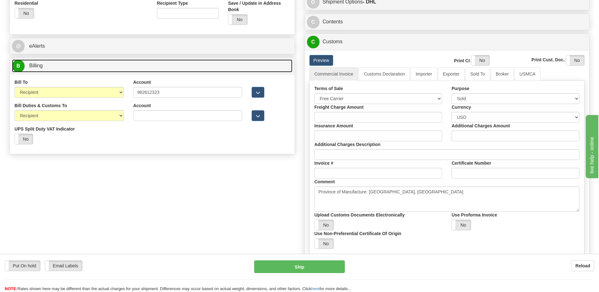
click at [62, 66] on link "B Billing" at bounding box center [152, 65] width 280 height 13
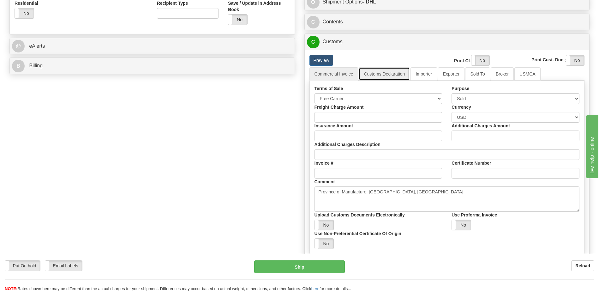
click at [370, 68] on link "Customs Declaration" at bounding box center [384, 73] width 51 height 13
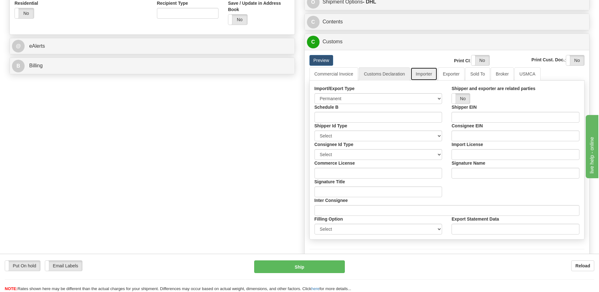
click at [430, 74] on link "Importer" at bounding box center [423, 73] width 27 height 13
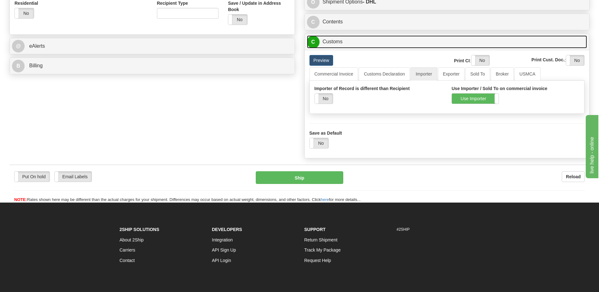
click at [330, 39] on link "C Customs" at bounding box center [447, 41] width 280 height 13
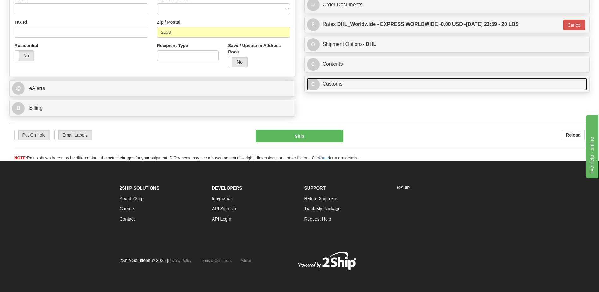
scroll to position [210, 0]
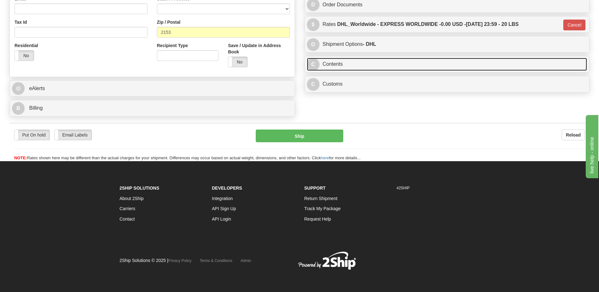
click at [339, 65] on link "C Contents" at bounding box center [447, 64] width 280 height 13
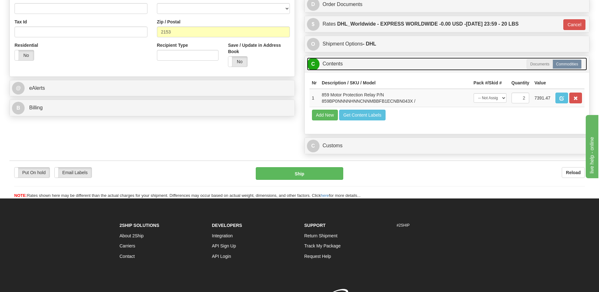
click at [339, 65] on link "C Contents" at bounding box center [447, 63] width 280 height 13
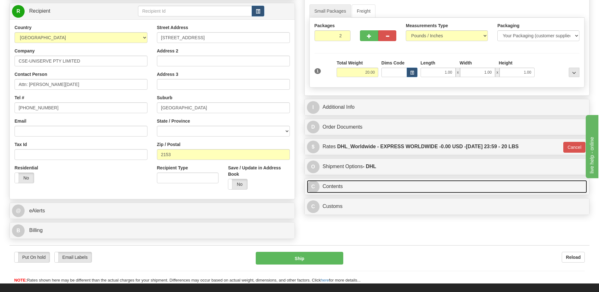
scroll to position [84, 0]
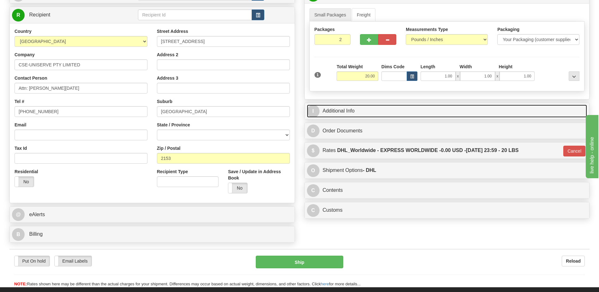
click at [339, 111] on link "I Additional Info" at bounding box center [447, 110] width 280 height 13
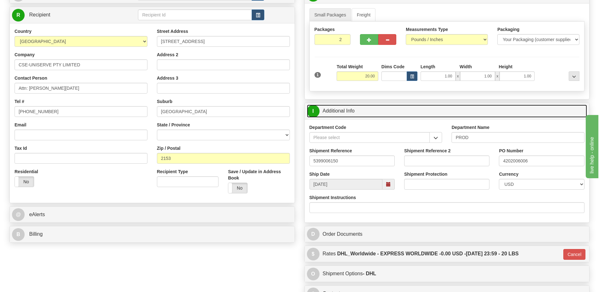
click at [339, 111] on link "I Additional Info" at bounding box center [447, 110] width 280 height 13
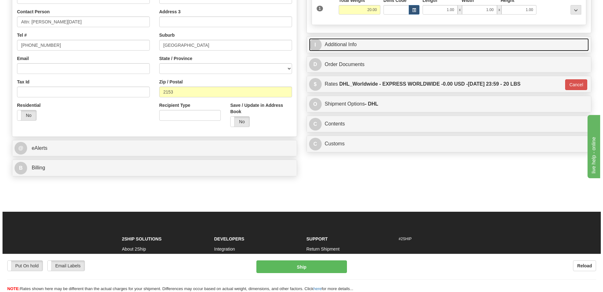
scroll to position [158, 0]
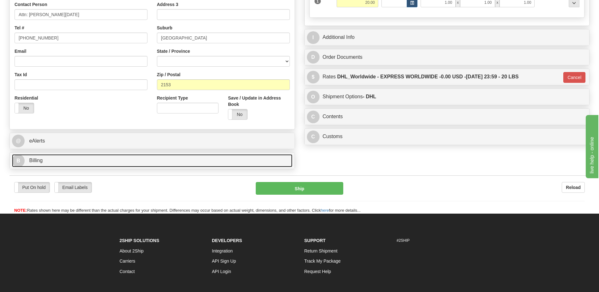
click at [110, 162] on link "B Billing" at bounding box center [152, 160] width 280 height 13
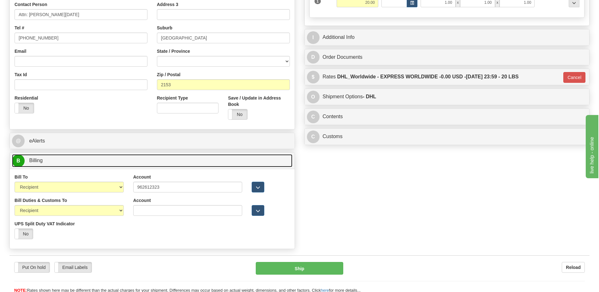
click at [110, 162] on link "B Billing" at bounding box center [152, 160] width 280 height 13
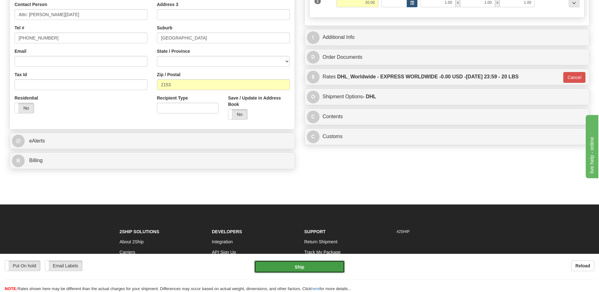
click at [286, 267] on button "Ship" at bounding box center [299, 266] width 90 height 13
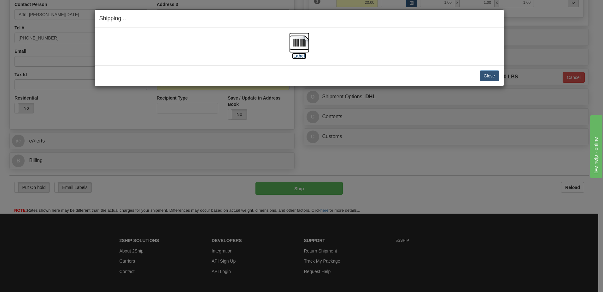
click at [300, 37] on img at bounding box center [299, 43] width 20 height 20
click at [492, 75] on button "Close" at bounding box center [490, 75] width 20 height 11
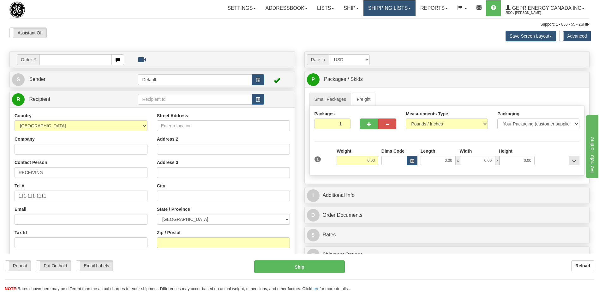
click at [390, 10] on link "Shipping lists" at bounding box center [389, 8] width 52 height 16
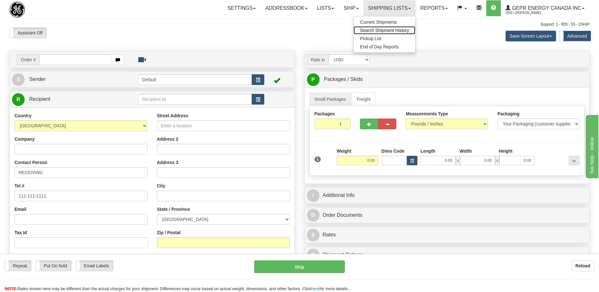
click at [374, 31] on span "Search Shipment History" at bounding box center [384, 30] width 49 height 5
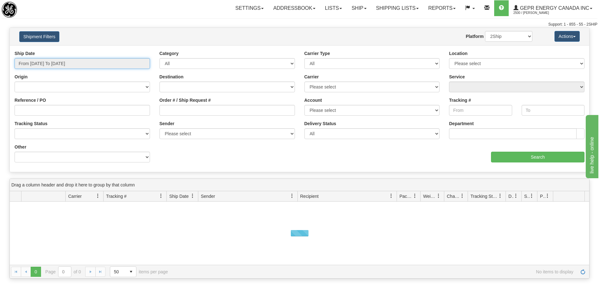
type input "[DATE]"
click at [64, 65] on input "From [DATE] To [DATE]" at bounding box center [82, 63] width 135 height 11
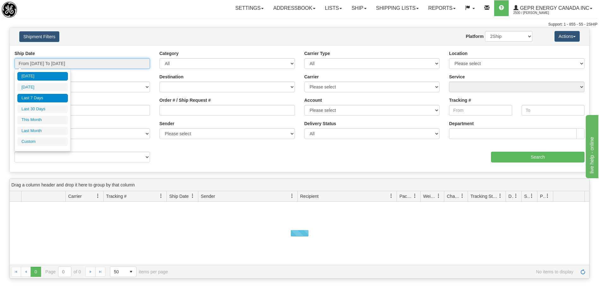
type input "[DATE]"
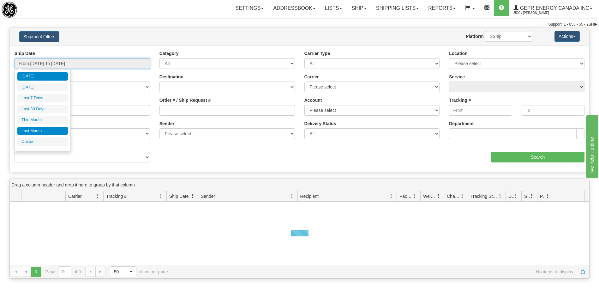
type input "[DATE]"
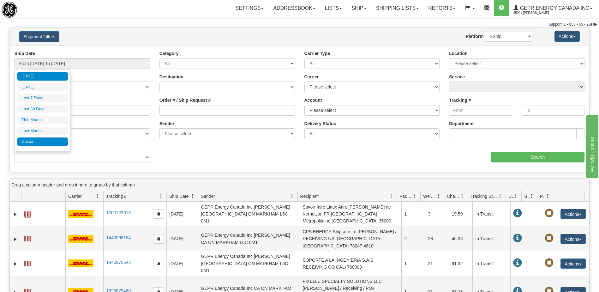
click at [44, 141] on li "Custom" at bounding box center [42, 141] width 50 height 9
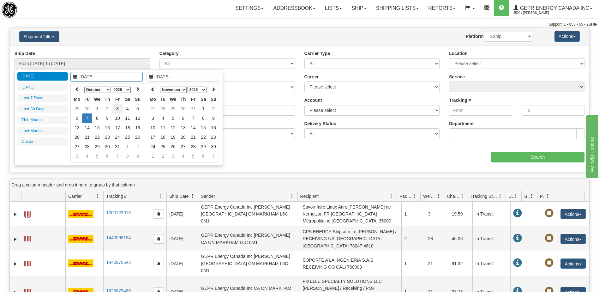
type input "[DATE]"
click at [115, 111] on td "3" at bounding box center [117, 108] width 10 height 9
click at [154, 90] on icon at bounding box center [153, 89] width 4 height 4
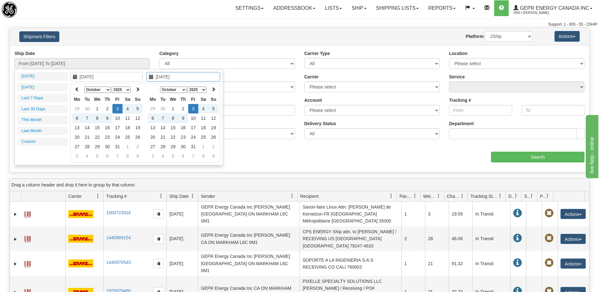
type input "[DATE]"
click at [195, 111] on td "3" at bounding box center [193, 108] width 10 height 9
type input "From 10/03/2025 To 10/03/2025"
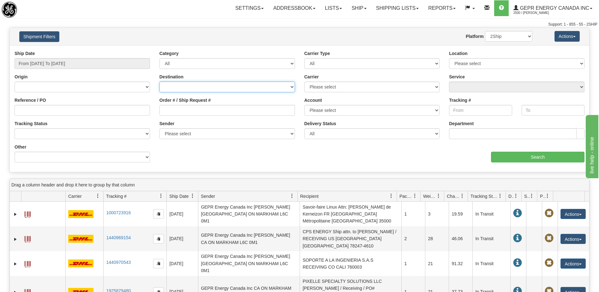
click at [198, 86] on select "[GEOGRAPHIC_DATA] [GEOGRAPHIC_DATA] [GEOGRAPHIC_DATA] [US_STATE] [GEOGRAPHIC_DA…" at bounding box center [226, 86] width 135 height 11
select select "INTL"
click at [159, 81] on select "[GEOGRAPHIC_DATA] [GEOGRAPHIC_DATA] [GEOGRAPHIC_DATA] [US_STATE] [GEOGRAPHIC_DA…" at bounding box center [226, 86] width 135 height 11
click at [318, 84] on select "Please select 2Ship [DATE] DHL FedEx FedEx® LTL Purolator UPS" at bounding box center [371, 86] width 135 height 11
select select "2"
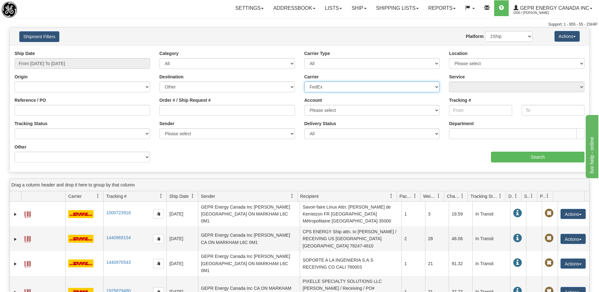
click at [304, 81] on select "Please select 2Ship [DATE] DHL FedEx FedEx® LTL Purolator UPS" at bounding box center [371, 86] width 135 height 11
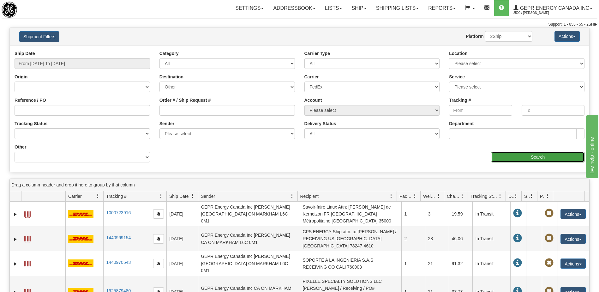
click at [516, 162] on input "Search" at bounding box center [537, 156] width 93 height 11
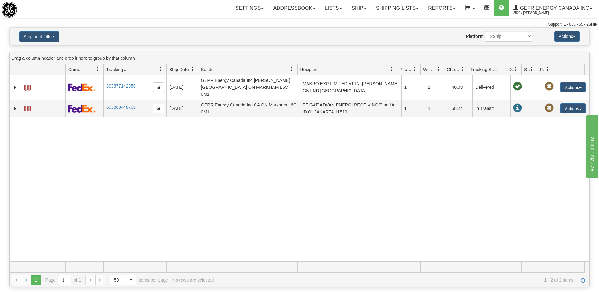
click at [400, 175] on div "31716284 2500 393877142350 10/03/2025 10/03/2025 12:03:17 PM GEPR Energy Canada…" at bounding box center [299, 168] width 579 height 186
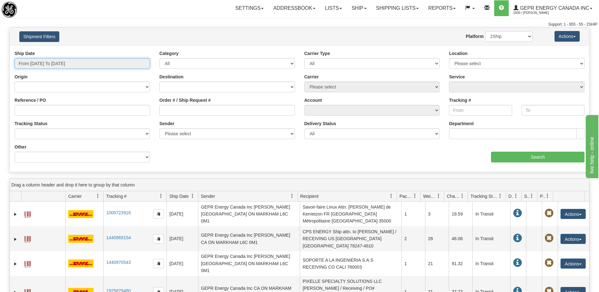
type input "[DATE]"
click at [54, 68] on input "From [DATE] To [DATE]" at bounding box center [82, 63] width 135 height 11
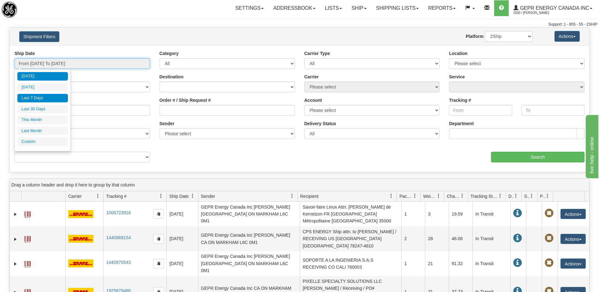
type input "[DATE]"
type input "10/06/2025"
type input "[DATE]"
type input "10/01/2025"
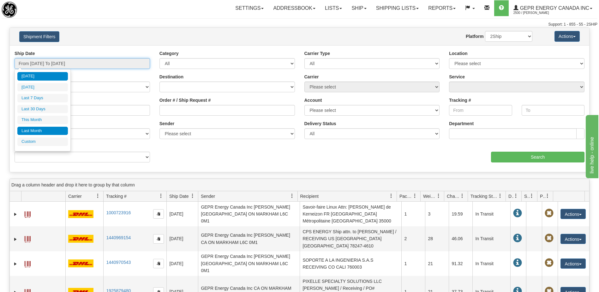
type input "10/31/2025"
type input "[DATE]"
type input "09/01/2025"
type input "09/30/2025"
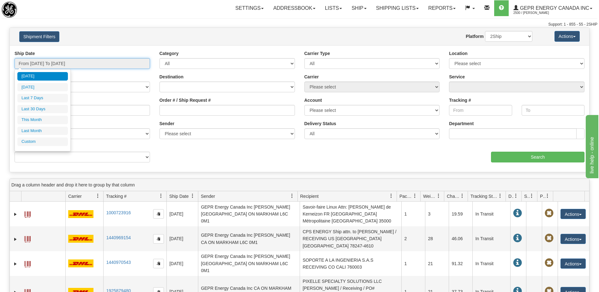
type input "[DATE]"
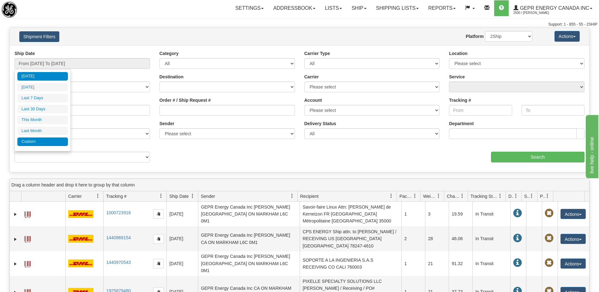
click at [56, 142] on li "Custom" at bounding box center [42, 141] width 50 height 9
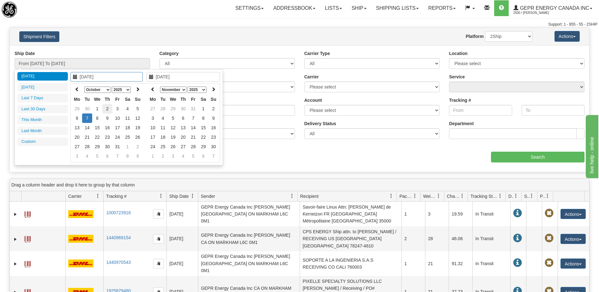
type input "10/02/2025"
click at [107, 110] on td "2" at bounding box center [107, 108] width 10 height 9
type input "12/04/2025"
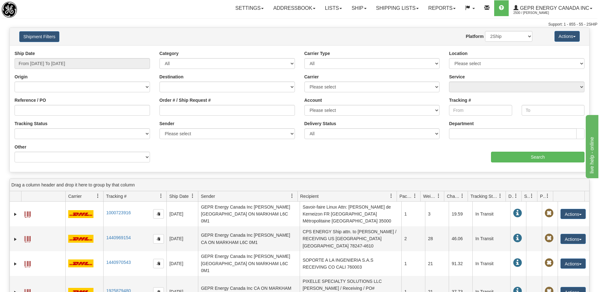
click at [236, 172] on div "Please wait... × Confirm Delete Delete Cancel × Confirm Delete Yes No Cancel × …" at bounding box center [299, 220] width 599 height 386
type input "[DATE]"
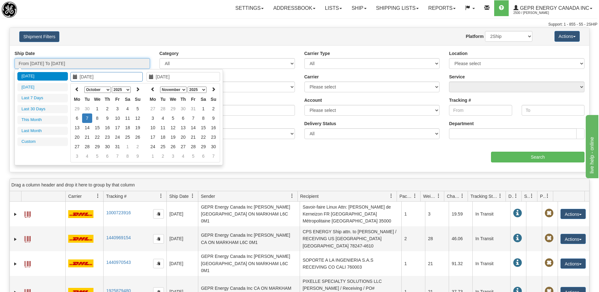
click at [64, 66] on input "From 10/06/2025 To 10/07/2025" at bounding box center [82, 63] width 135 height 11
type input "[DATE]"
click at [234, 166] on div "Ship Date From 10/06/2025 To 10/07/2025 Category All Inbound Outbound Carrier T…" at bounding box center [299, 108] width 579 height 117
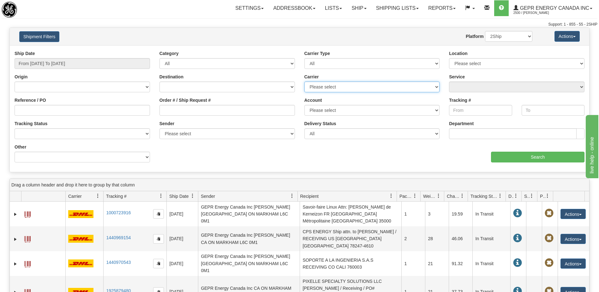
click at [342, 91] on select "Please select 2Ship Today DHL FedEx FedEx® LTL Purolator UPS" at bounding box center [371, 86] width 135 height 11
select select "2"
click at [304, 81] on select "Please select 2Ship Today DHL FedEx FedEx® LTL Purolator UPS" at bounding box center [371, 86] width 135 height 11
click at [188, 88] on select "Canada United States Mexico Puerto Rico Romania Australia New Zealand SouthAfri…" at bounding box center [226, 86] width 135 height 11
select select "US"
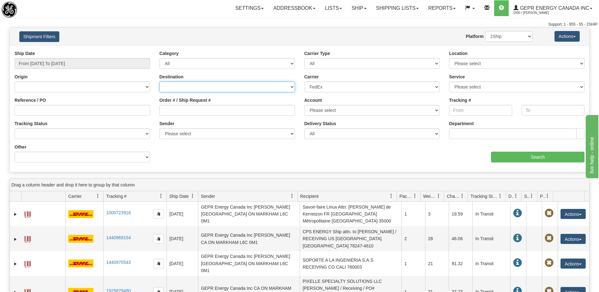
click at [159, 81] on select "Canada United States Mexico Puerto Rico Romania Australia New Zealand SouthAfri…" at bounding box center [226, 86] width 135 height 11
click at [501, 159] on input "Search" at bounding box center [537, 156] width 93 height 11
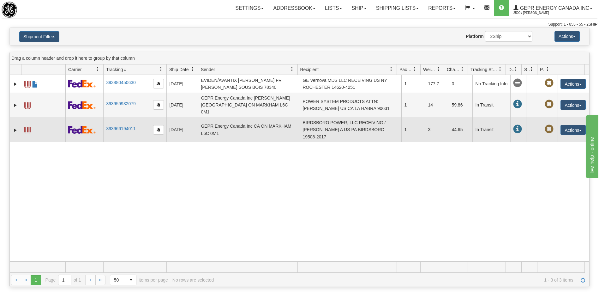
click at [332, 118] on td "BIRDSBORO POWER, LLC RECEIVING / Sharaf, Joshua A US PA BIRDSBORO 19508-2017" at bounding box center [350, 129] width 102 height 25
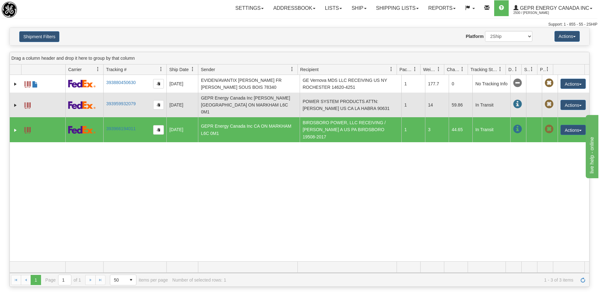
click at [244, 102] on td "GEPR Energy Canada Inc Glenn Apura CA ON MARKHAM L6C 0M1" at bounding box center [249, 104] width 102 height 25
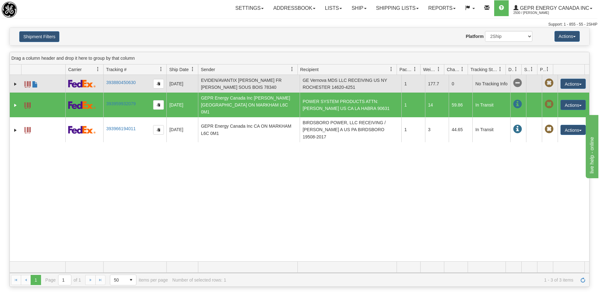
click at [245, 86] on td "EVIDEN/AVANTIX Aroul SELVARADJOU FR LES CLAYES SOUS BOIS 78340" at bounding box center [249, 84] width 102 height 18
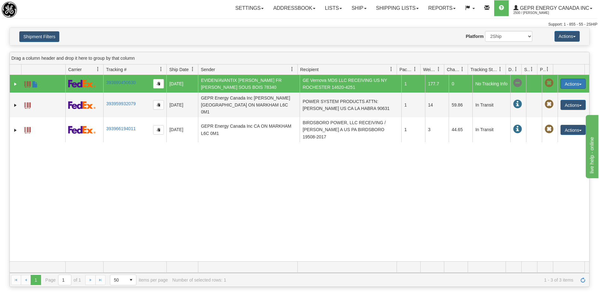
click at [566, 84] on button "Actions" at bounding box center [572, 84] width 25 height 10
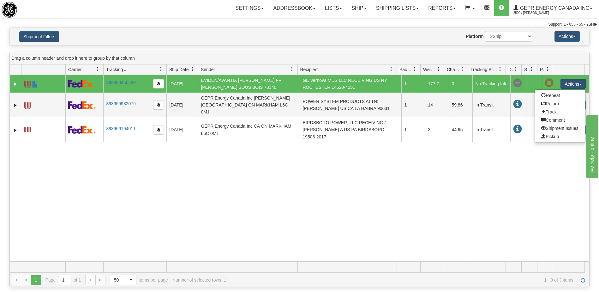
click at [421, 251] on div "31717638 2500 393880450630 10/06/2025 10/03/2025 01:05:11 PM EVIDEN/AVANTIX Aro…" at bounding box center [299, 168] width 579 height 186
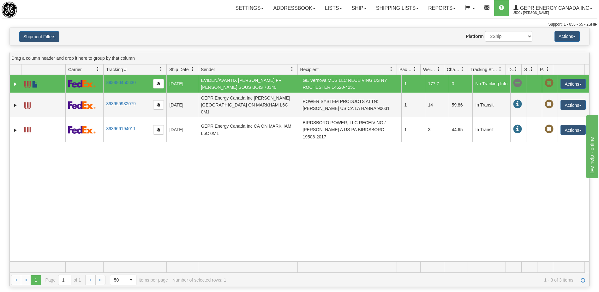
click at [34, 85] on span at bounding box center [35, 84] width 6 height 6
click at [360, 224] on div "31717638 2500 393880450630 10/06/2025 10/03/2025 01:05:11 PM EVIDEN/AVANTIX Aro…" at bounding box center [299, 168] width 579 height 186
click at [285, 198] on div "31717638 2500 393880450630 10/06/2025 10/03/2025 01:05:11 PM EVIDEN/AVANTIX Aro…" at bounding box center [299, 168] width 579 height 186
click at [392, 223] on div "31717638 2500 393880450630 10/06/2025 10/03/2025 01:05:11 PM EVIDEN/AVANTIX Aro…" at bounding box center [299, 168] width 579 height 186
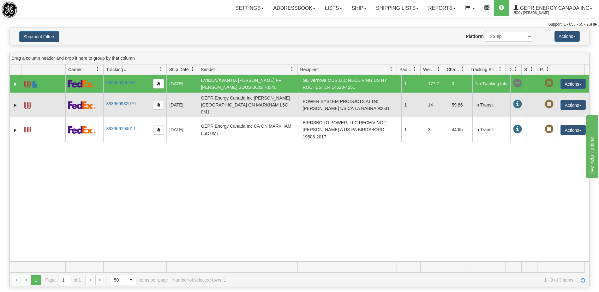
click at [347, 104] on td "POWER SYSTEM PRODUCTS ATTN: IGNACIO SNACHEZ US CA LA HABRA 90631" at bounding box center [350, 104] width 102 height 25
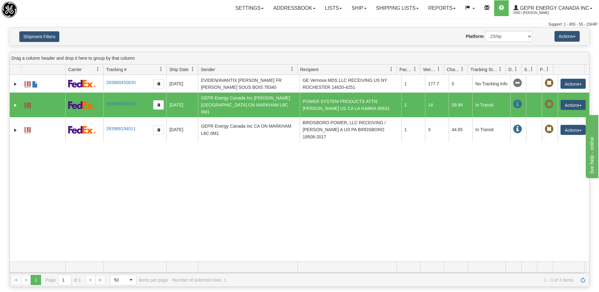
drag, startPoint x: 288, startPoint y: 239, endPoint x: 292, endPoint y: 236, distance: 4.7
click at [289, 239] on div "31717638 2500 393880450630 10/06/2025 10/03/2025 01:05:11 PM EVIDEN/AVANTIX Aro…" at bounding box center [299, 168] width 579 height 186
click at [376, 207] on div "31717638 2500 393880450630 10/06/2025 10/03/2025 01:05:11 PM EVIDEN/AVANTIX Aro…" at bounding box center [299, 168] width 579 height 186
drag, startPoint x: 437, startPoint y: 248, endPoint x: 429, endPoint y: 246, distance: 8.0
click at [432, 247] on div "31717638 2500 393880450630 10/06/2025 10/03/2025 01:05:11 PM EVIDEN/AVANTIX Aro…" at bounding box center [299, 168] width 579 height 186
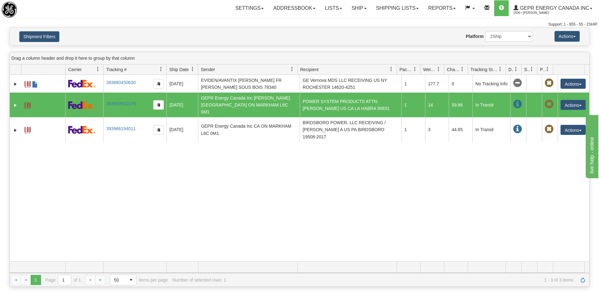
drag, startPoint x: 280, startPoint y: 222, endPoint x: 280, endPoint y: 212, distance: 9.8
click at [280, 219] on div "31717638 2500 393880450630 10/06/2025 10/03/2025 01:05:11 PM EVIDEN/AVANTIX Aro…" at bounding box center [299, 168] width 579 height 186
click at [33, 29] on div "Shipment Filters Website Agent Nothing selected Client User Platform 2Ship Impo…" at bounding box center [299, 36] width 579 height 17
click at [37, 38] on button "Shipment Filters" at bounding box center [39, 36] width 40 height 11
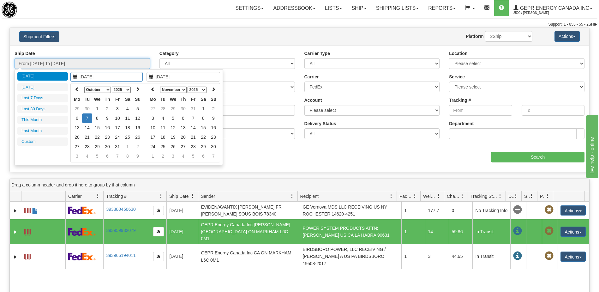
click at [60, 62] on input "From 10/06/2025 To 10/07/2025" at bounding box center [82, 63] width 135 height 11
click at [78, 89] on icon at bounding box center [77, 89] width 4 height 4
type input "09/04/2025"
click at [109, 118] on td "4" at bounding box center [107, 117] width 10 height 9
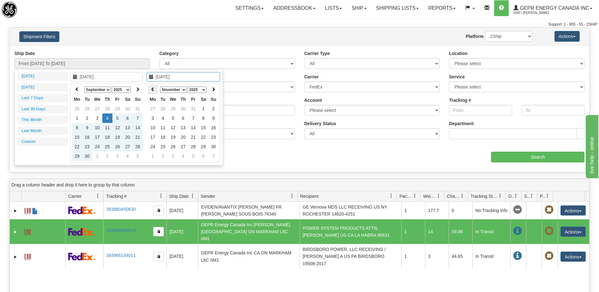
click at [153, 92] on th at bounding box center [153, 90] width 10 height 10
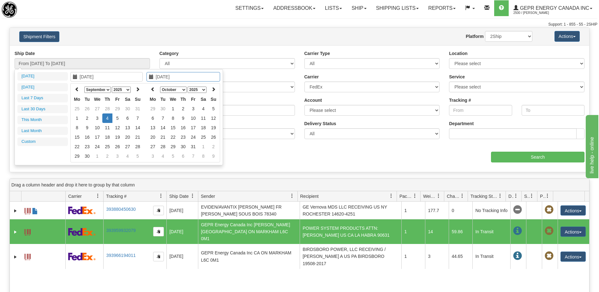
click at [153, 92] on th at bounding box center [153, 90] width 10 height 10
type input "09/04/2025"
click at [180, 117] on td "4" at bounding box center [183, 117] width 10 height 9
type input "From 09/04/2025 To 09/04/2025"
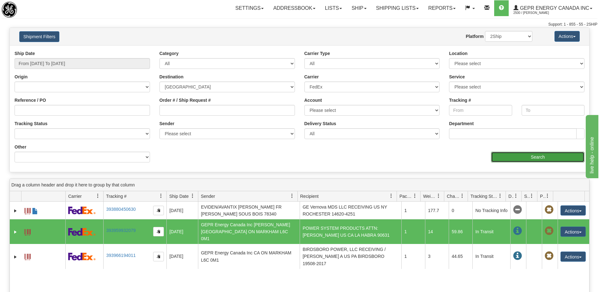
click at [498, 152] on input "Search" at bounding box center [537, 156] width 93 height 11
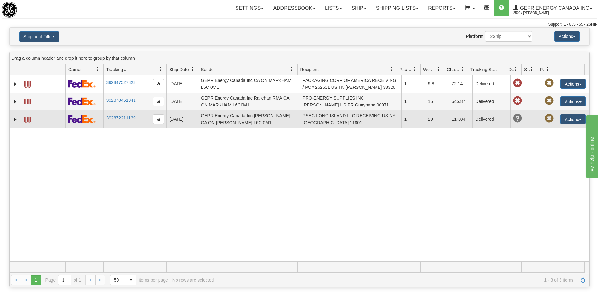
click at [347, 121] on td "PSEG LONG ISLAND LLC RECEIVING US NY HICKSVILLE 11801" at bounding box center [350, 119] width 102 height 18
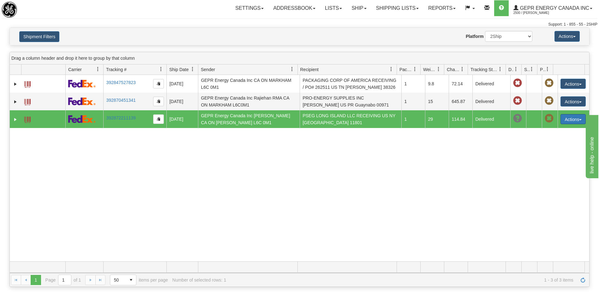
click at [566, 118] on button "Actions" at bounding box center [572, 119] width 25 height 10
click at [553, 132] on link "Repeat" at bounding box center [560, 131] width 50 height 8
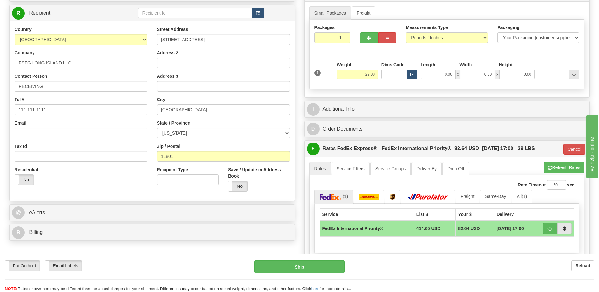
scroll to position [95, 0]
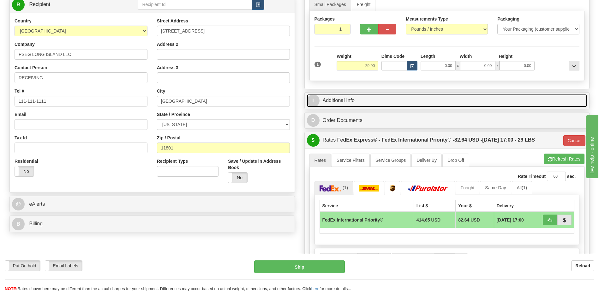
click at [344, 104] on link "I Additional Info" at bounding box center [447, 100] width 280 height 13
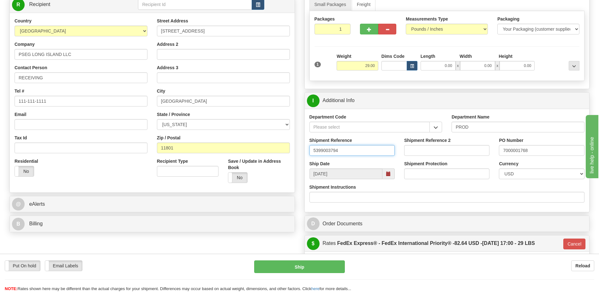
drag, startPoint x: 351, startPoint y: 153, endPoint x: 317, endPoint y: 153, distance: 34.1
click at [305, 153] on div "Shipment Reference 5399003794" at bounding box center [352, 148] width 95 height 23
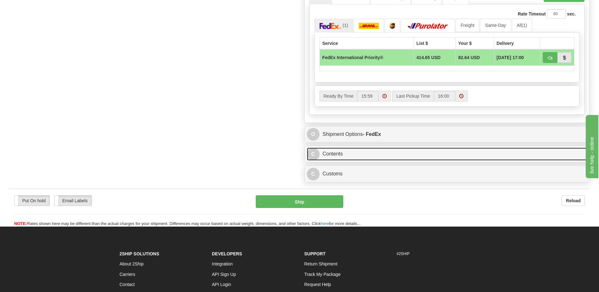
scroll to position [426, 0]
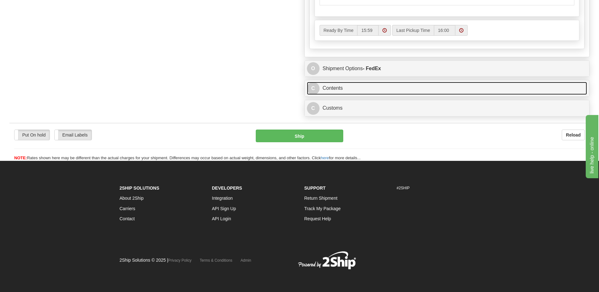
click at [337, 91] on link "C Contents" at bounding box center [447, 88] width 280 height 13
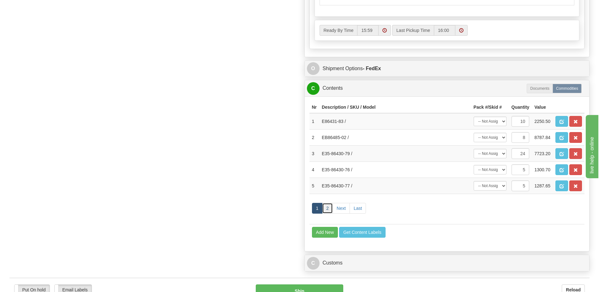
click at [330, 208] on link "2" at bounding box center [327, 208] width 11 height 11
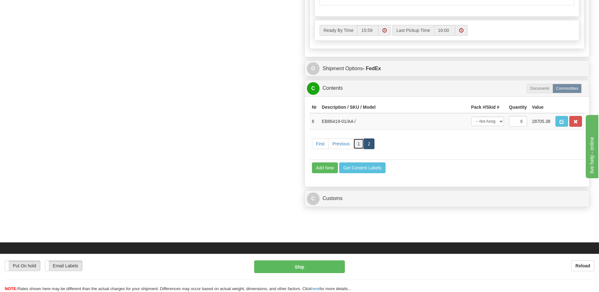
click at [359, 145] on link "1" at bounding box center [358, 143] width 11 height 11
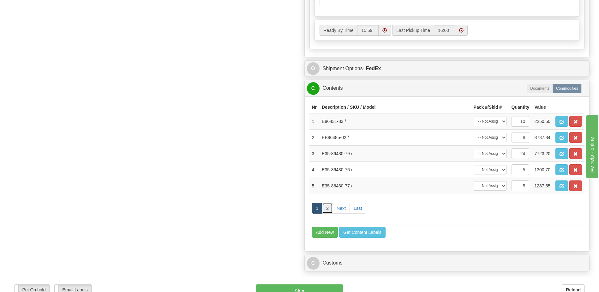
click at [330, 211] on link "2" at bounding box center [327, 208] width 11 height 11
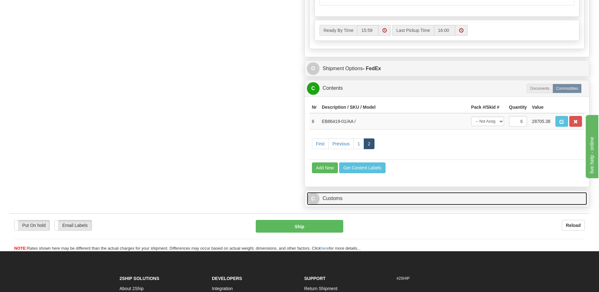
click at [390, 199] on link "C Customs" at bounding box center [447, 198] width 280 height 13
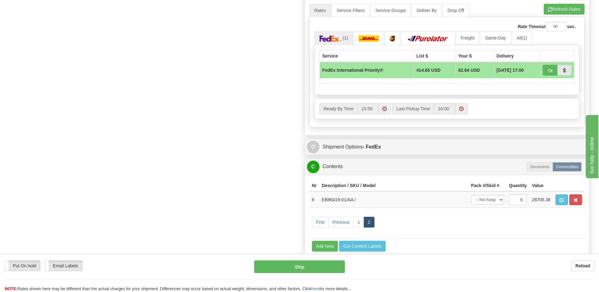
scroll to position [331, 0]
